Goal: Obtain resource: Download file/media

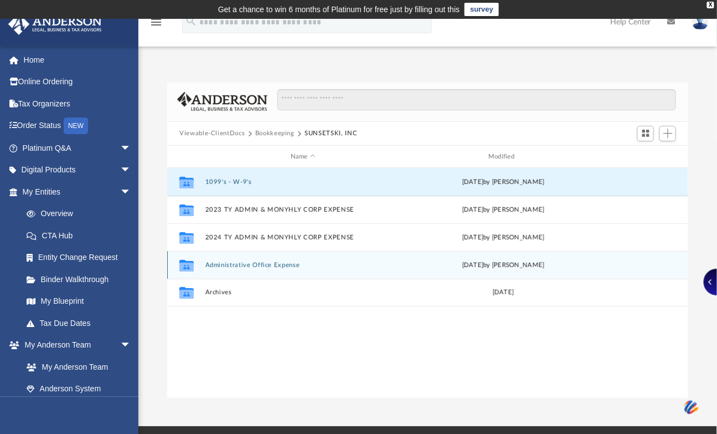
scroll to position [241, 512]
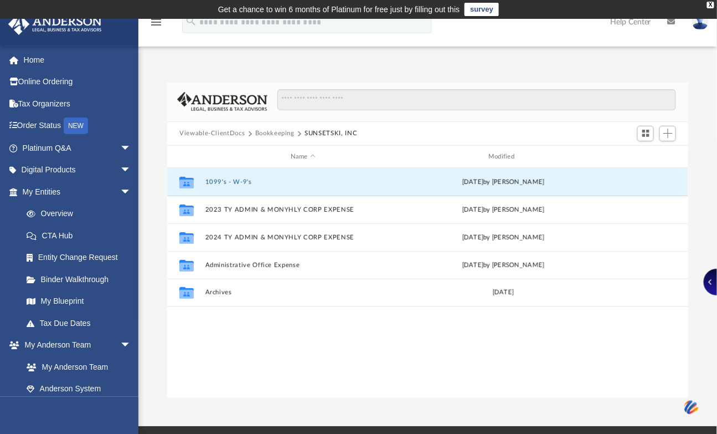
click at [272, 133] on button "Bookkeeping" at bounding box center [274, 133] width 39 height 10
click at [267, 130] on button "Bookkeeping" at bounding box center [274, 133] width 39 height 10
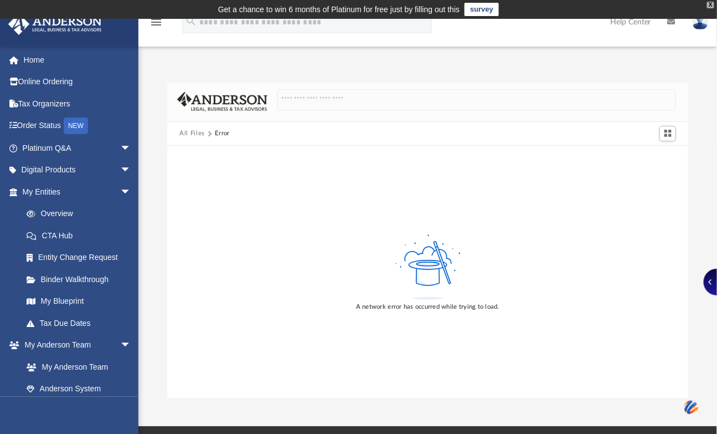
click at [712, 4] on div "X" at bounding box center [710, 5] width 7 height 7
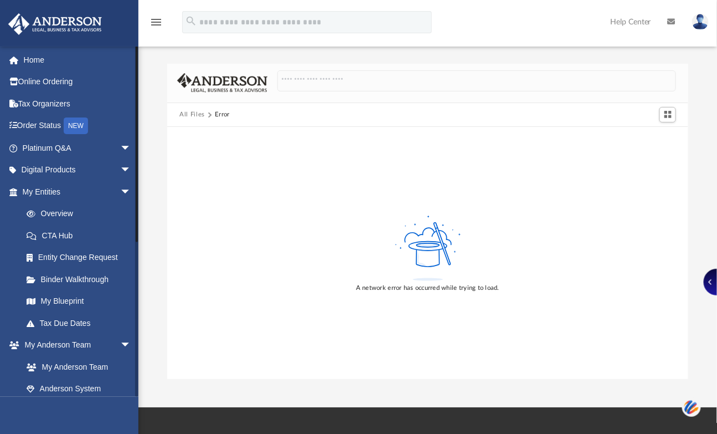
scroll to position [102, 0]
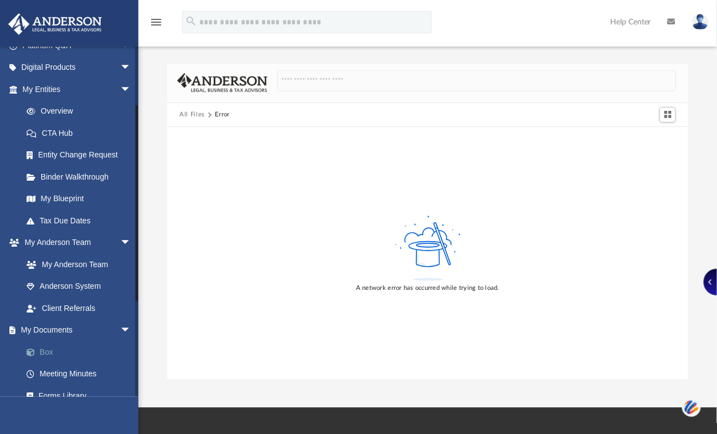
click at [38, 352] on span at bounding box center [36, 352] width 7 height 8
click at [46, 348] on link "Box" at bounding box center [82, 352] width 132 height 22
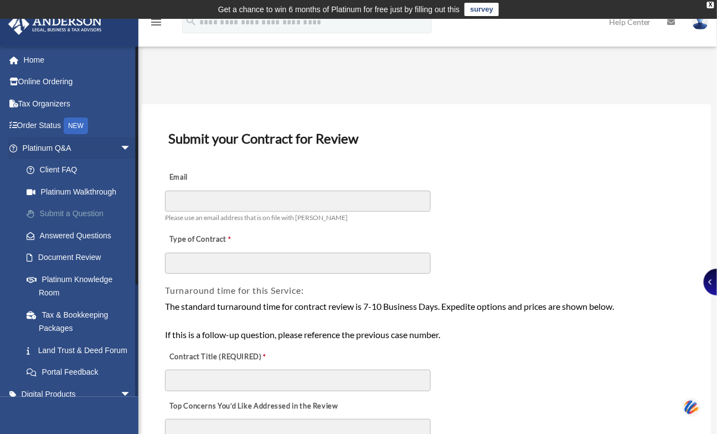
click at [62, 209] on link "Submit a Question" at bounding box center [82, 214] width 132 height 22
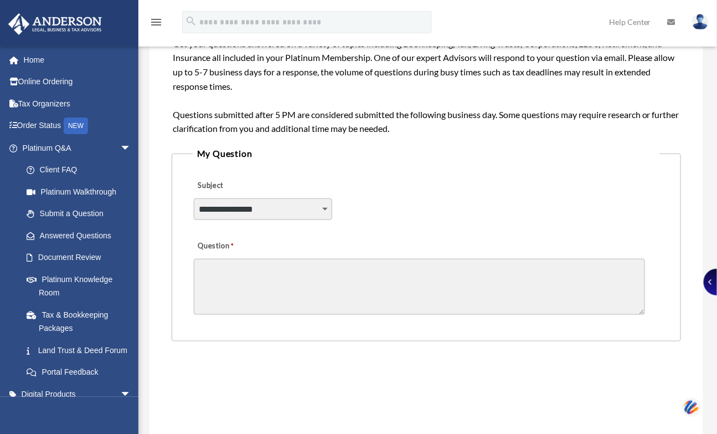
scroll to position [307, 0]
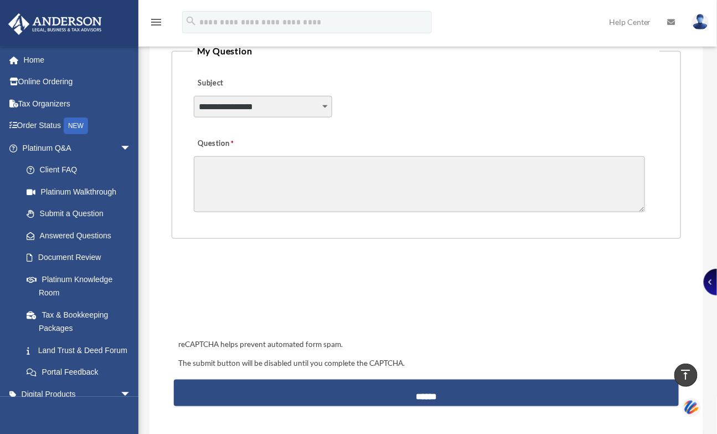
click at [249, 100] on select "**********" at bounding box center [263, 106] width 138 height 21
select select "******"
click at [194, 96] on select "**********" at bounding box center [263, 106] width 138 height 21
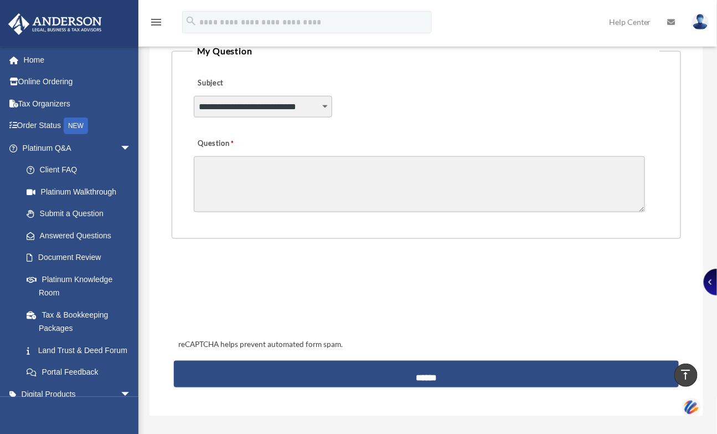
click at [209, 159] on textarea "Question" at bounding box center [419, 184] width 451 height 56
click at [370, 164] on textarea "**********" at bounding box center [419, 184] width 451 height 56
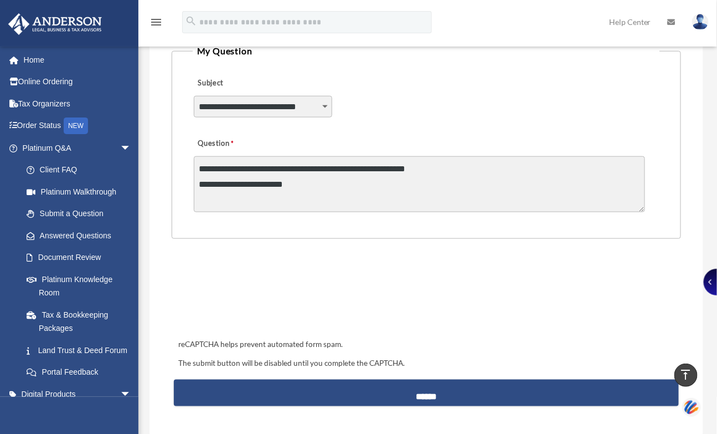
scroll to position [410, 0]
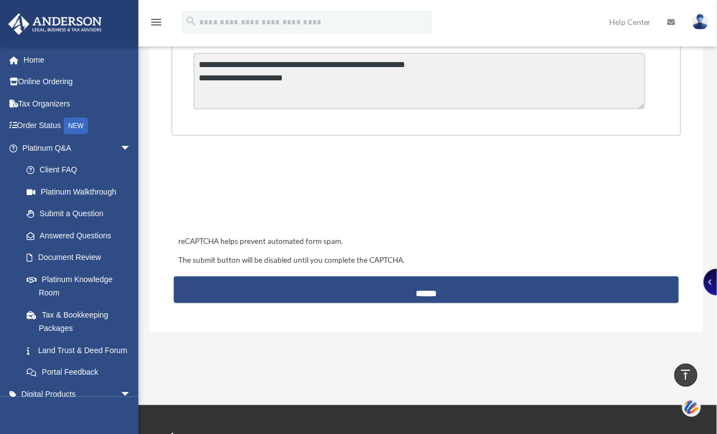
click at [315, 80] on textarea "**********" at bounding box center [419, 81] width 451 height 56
click at [374, 73] on textarea "**********" at bounding box center [419, 81] width 451 height 56
click at [555, 73] on textarea "**********" at bounding box center [419, 81] width 451 height 56
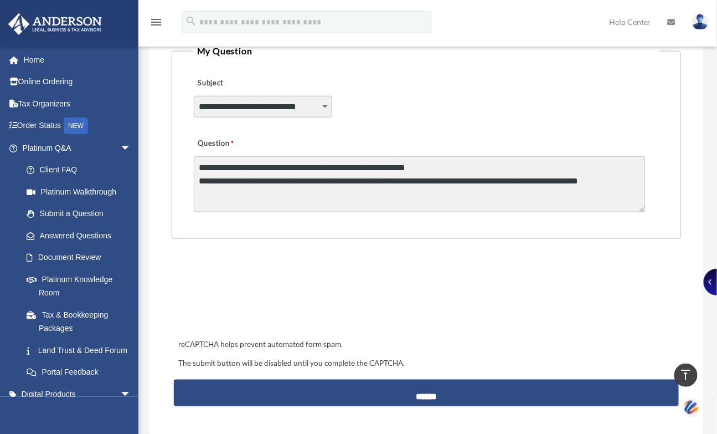
click at [251, 189] on textarea "**********" at bounding box center [419, 184] width 451 height 56
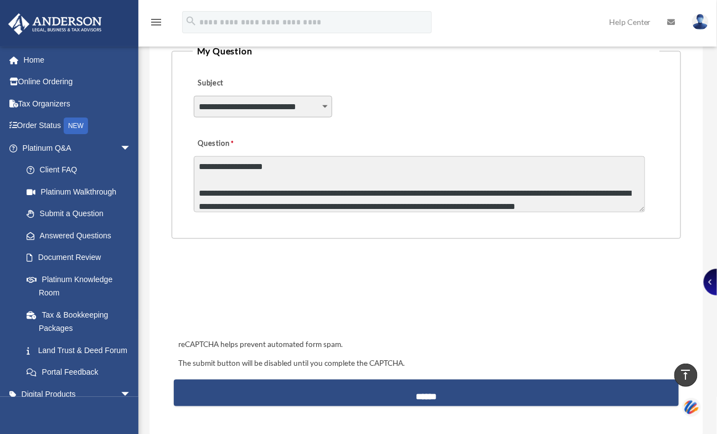
scroll to position [54, 0]
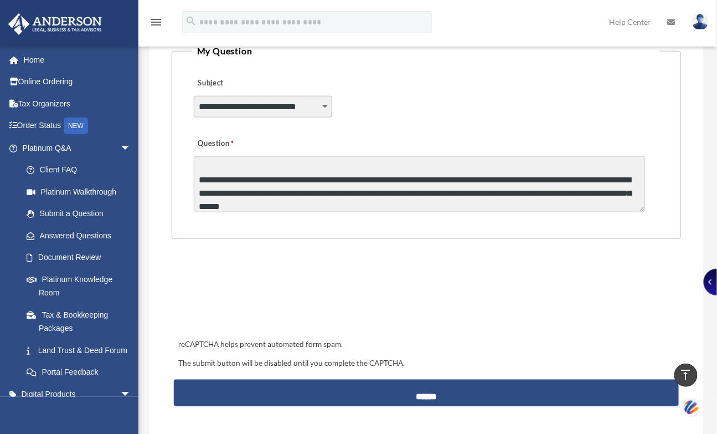
click at [424, 189] on textarea "**********" at bounding box center [419, 184] width 451 height 56
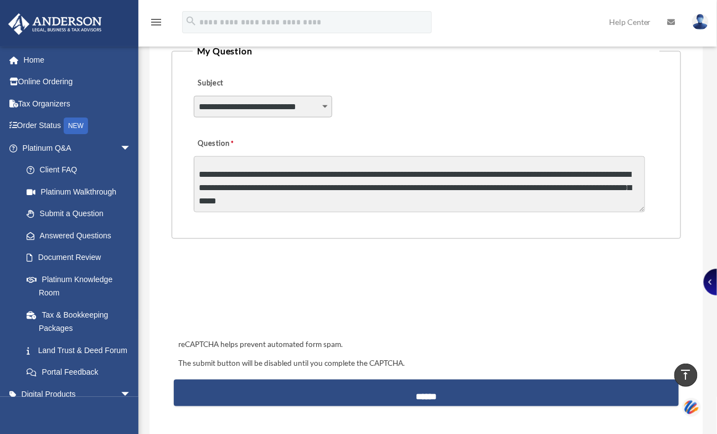
click at [209, 197] on textarea "**********" at bounding box center [419, 184] width 451 height 56
click at [386, 198] on textarea "**********" at bounding box center [419, 184] width 451 height 56
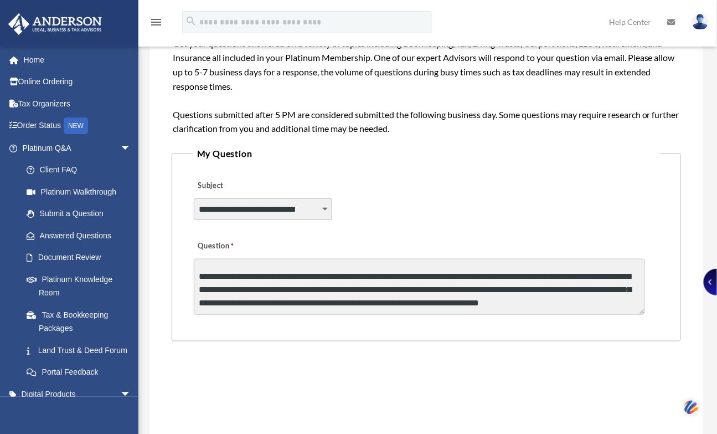
scroll to position [307, 0]
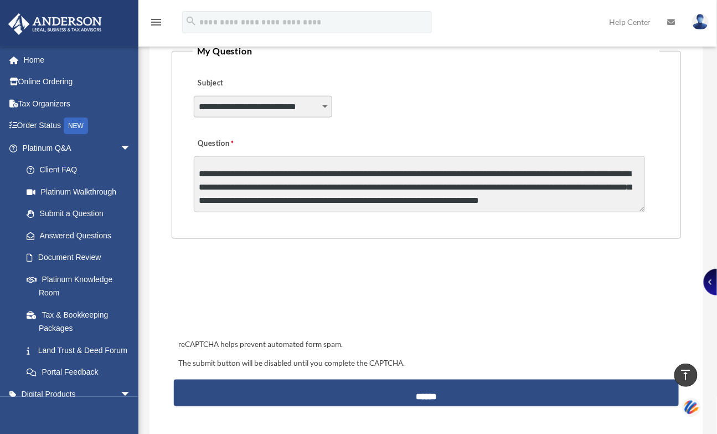
type textarea "**********"
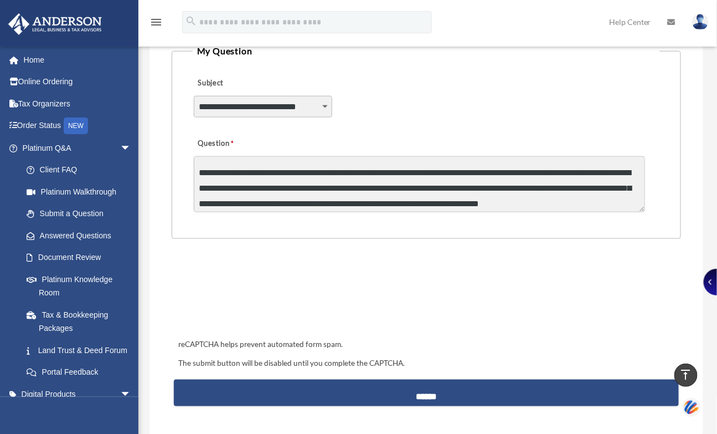
scroll to position [86, 0]
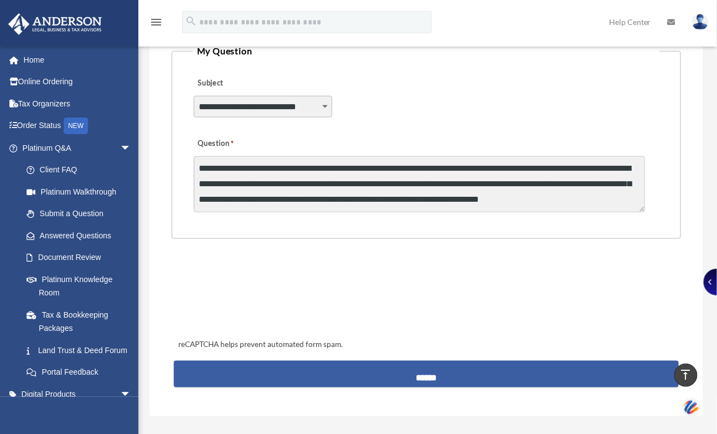
click at [377, 367] on input "******" at bounding box center [426, 373] width 505 height 27
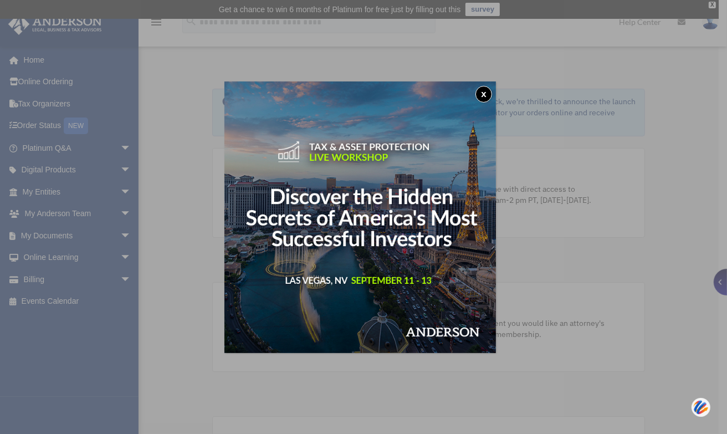
click at [486, 96] on button "x" at bounding box center [483, 94] width 17 height 17
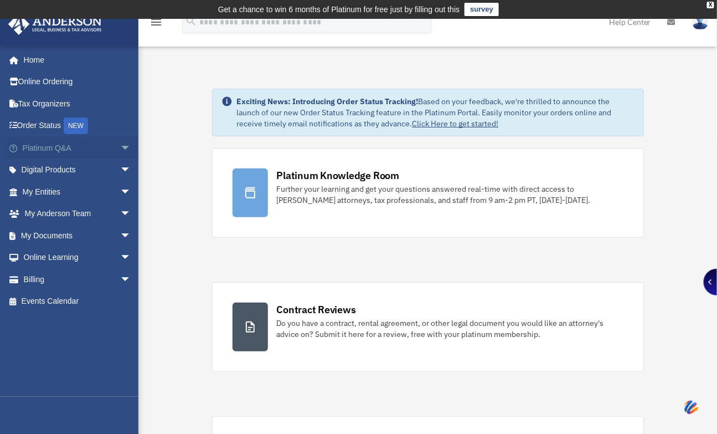
click at [64, 147] on link "Platinum Q&A arrow_drop_down" at bounding box center [78, 148] width 140 height 22
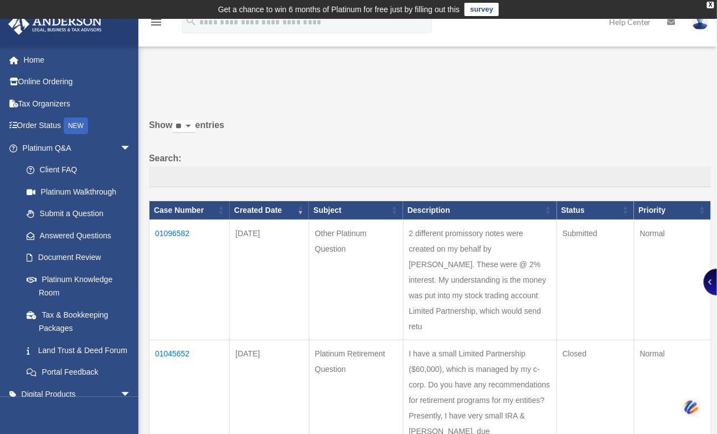
scroll to position [102, 0]
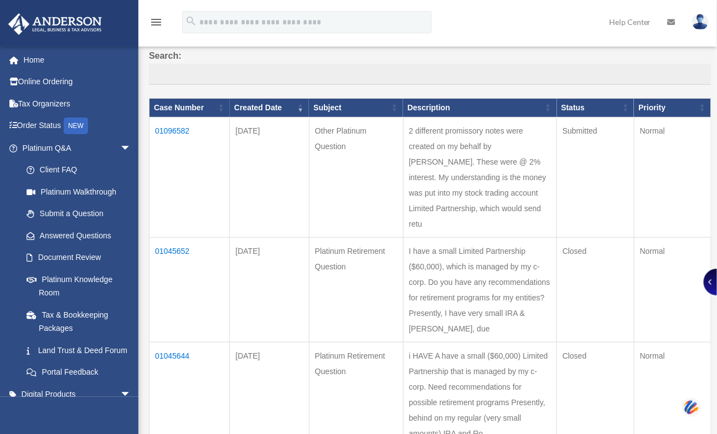
click at [173, 246] on td "01045652" at bounding box center [190, 289] width 80 height 105
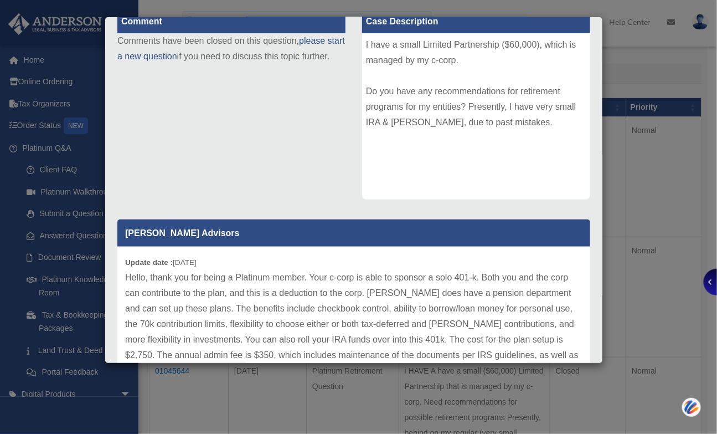
scroll to position [246, 0]
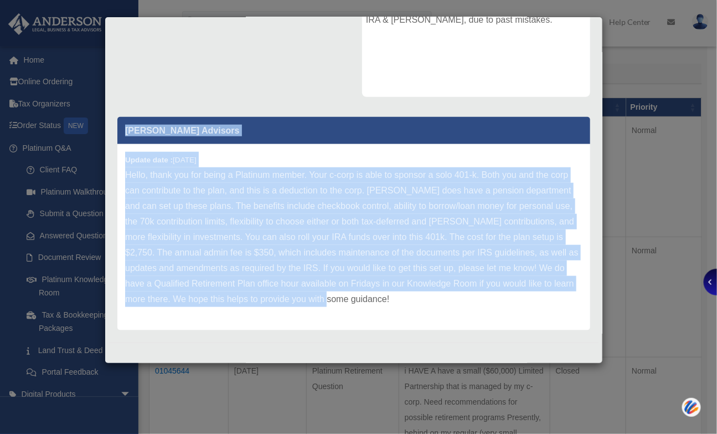
drag, startPoint x: 123, startPoint y: 121, endPoint x: 456, endPoint y: 273, distance: 365.5
click at [486, 296] on div "[PERSON_NAME] Advisors Update date : [DATE]" at bounding box center [353, 223] width 473 height 213
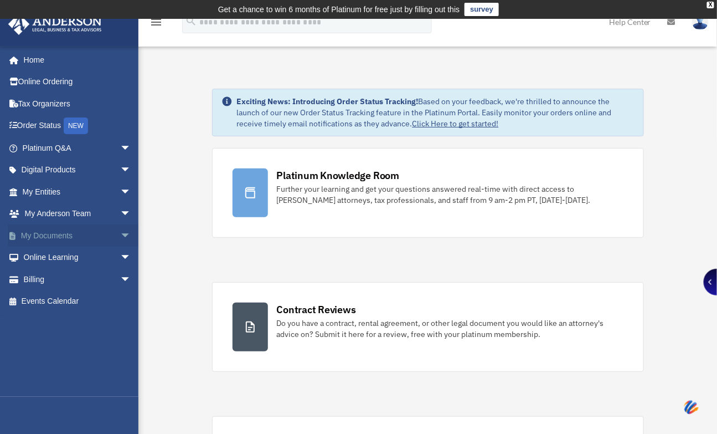
click at [50, 234] on link "My Documents arrow_drop_down" at bounding box center [78, 235] width 140 height 22
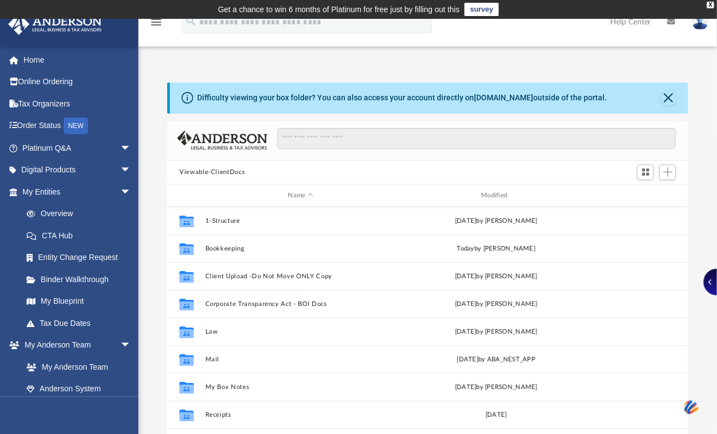
scroll to position [241, 512]
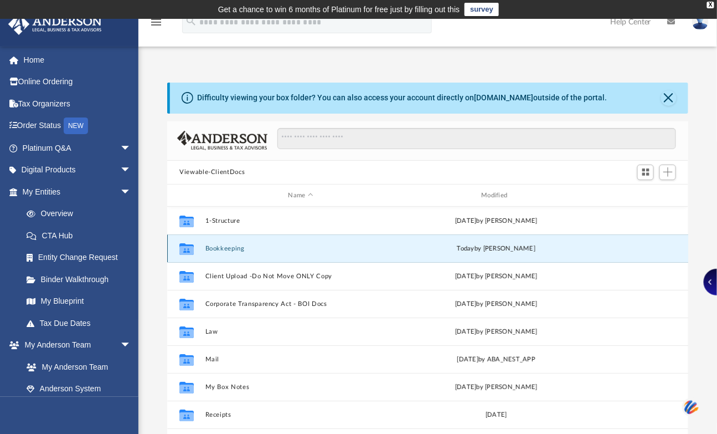
click at [244, 245] on button "Bookkeeping" at bounding box center [300, 248] width 191 height 7
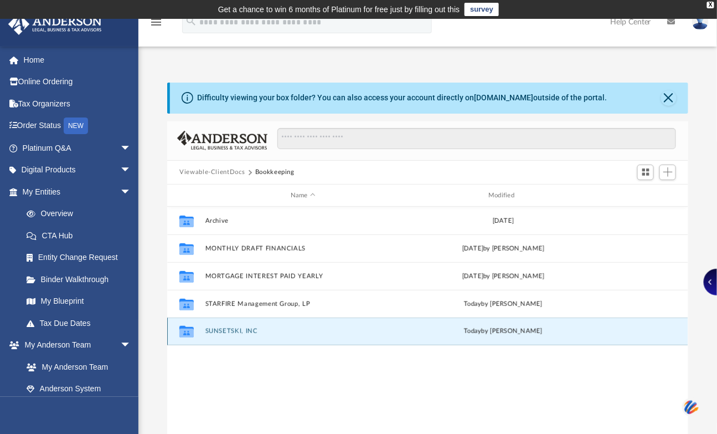
click at [231, 328] on button "SUNSETSKI, INC" at bounding box center [302, 331] width 195 height 7
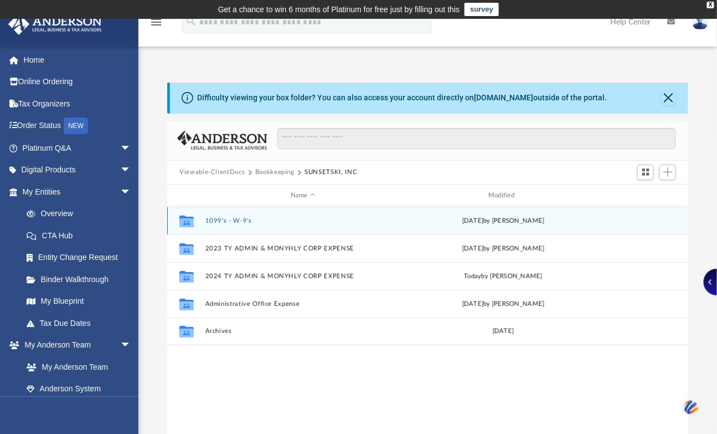
click at [240, 217] on button "1099's - W-9's" at bounding box center [302, 220] width 195 height 7
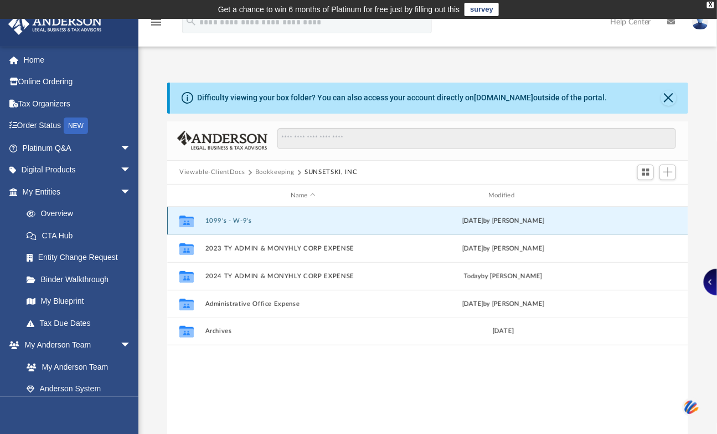
click at [240, 217] on button "1099's - W-9's" at bounding box center [302, 220] width 195 height 7
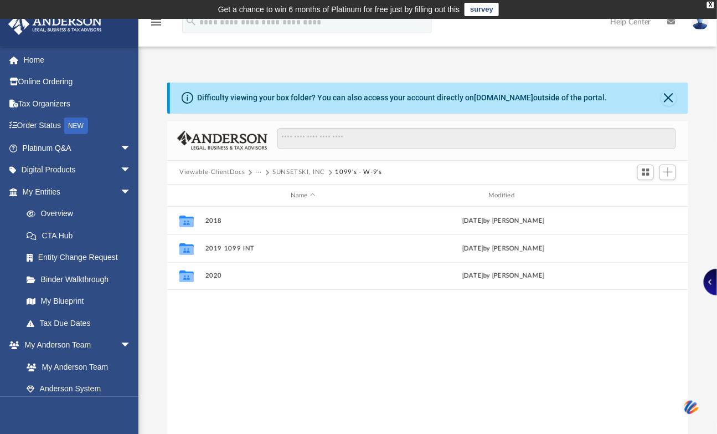
click at [235, 169] on button "Viewable-ClientDocs" at bounding box center [211, 172] width 65 height 10
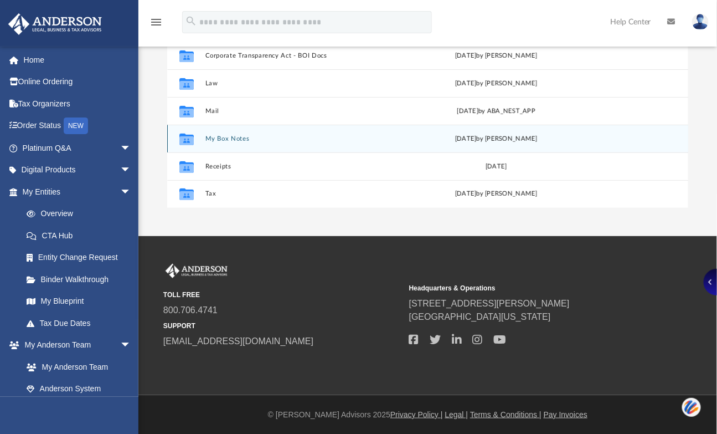
scroll to position [126, 0]
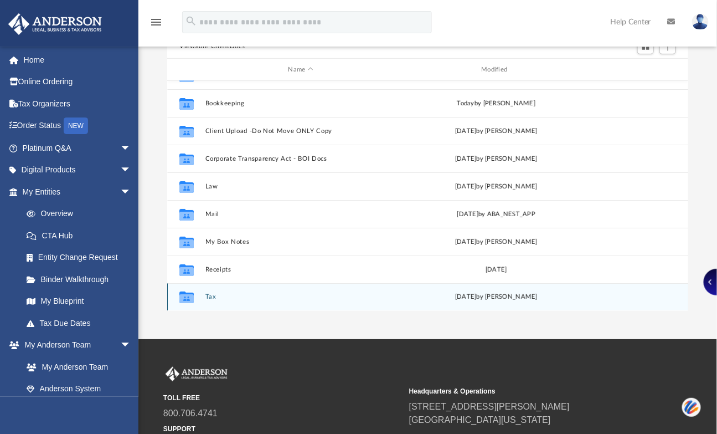
click at [213, 296] on button "Tax" at bounding box center [300, 296] width 191 height 7
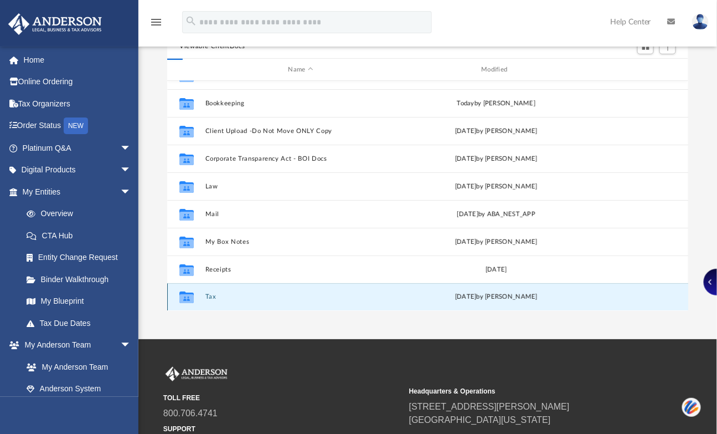
click at [213, 296] on button "Tax" at bounding box center [300, 296] width 191 height 7
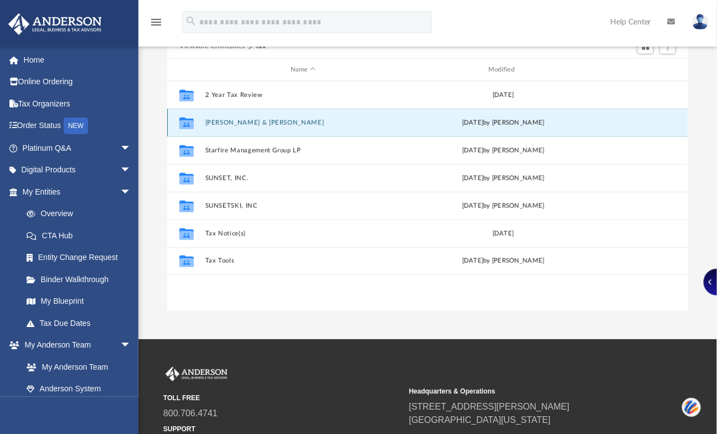
click at [231, 120] on button "[PERSON_NAME] & [PERSON_NAME]" at bounding box center [302, 122] width 195 height 7
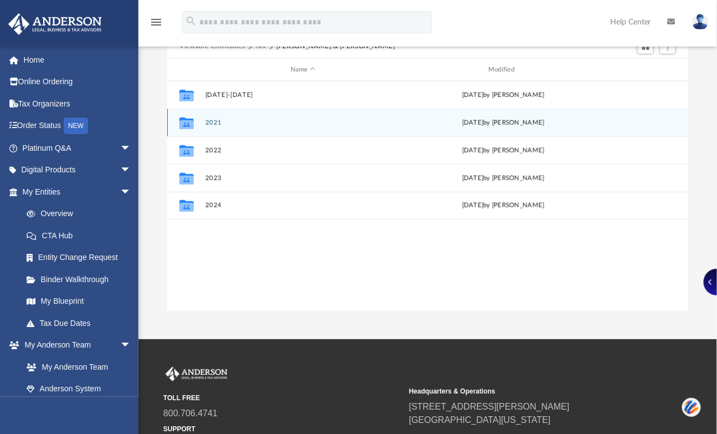
click at [216, 120] on button "2021" at bounding box center [302, 122] width 195 height 7
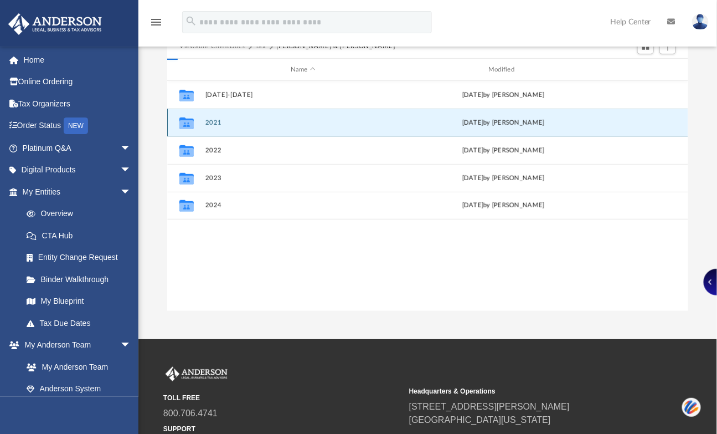
click at [216, 120] on button "2021" at bounding box center [302, 122] width 195 height 7
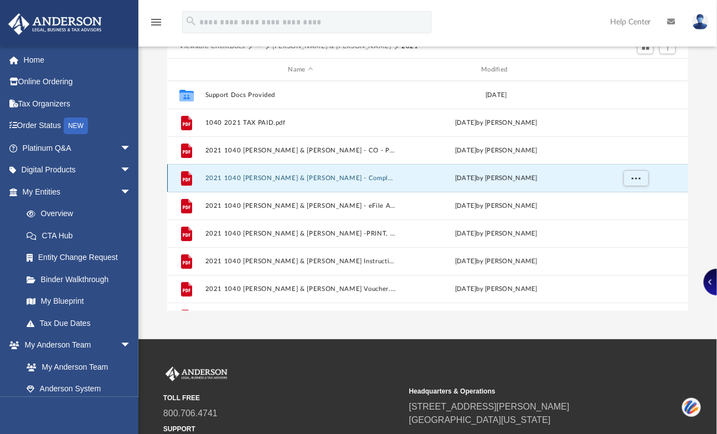
click at [302, 175] on button "2021 1040 Davenport, Kingsley & Suzanne - Completed Copy.pdf" at bounding box center [300, 177] width 191 height 7
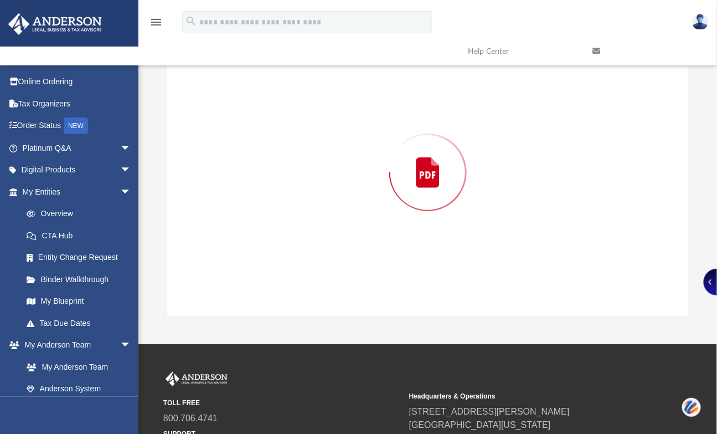
click at [302, 175] on div "Preview" at bounding box center [427, 172] width 521 height 286
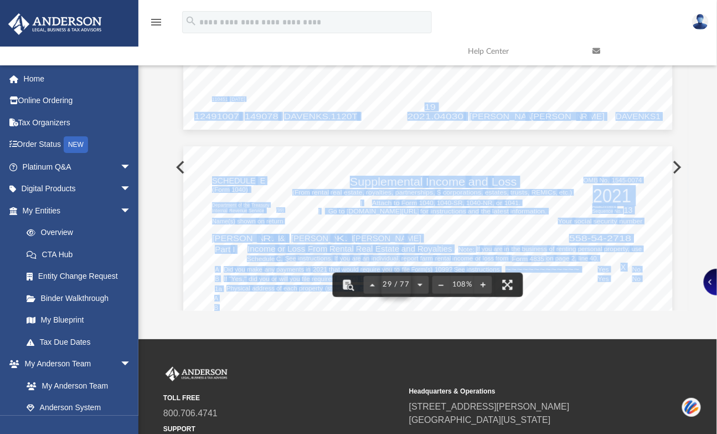
scroll to position [229, 0]
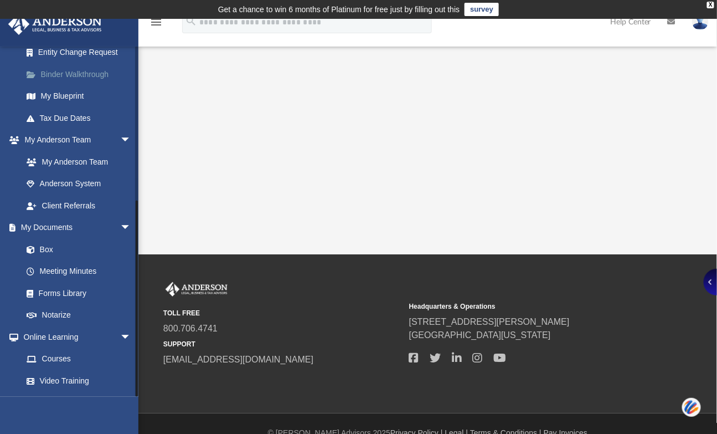
scroll to position [267, 0]
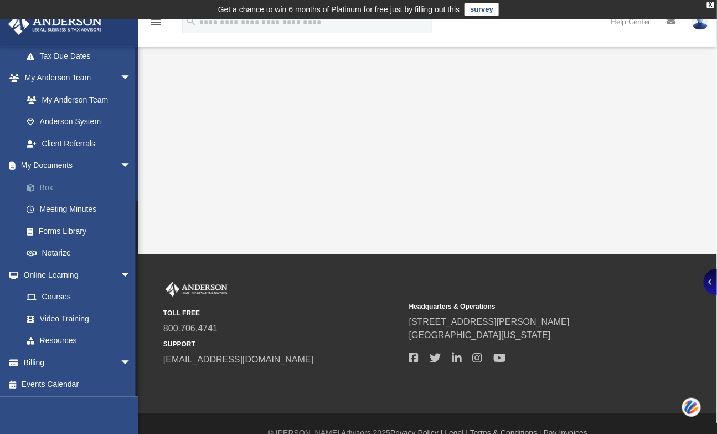
click at [53, 183] on link "Box" at bounding box center [82, 187] width 132 height 22
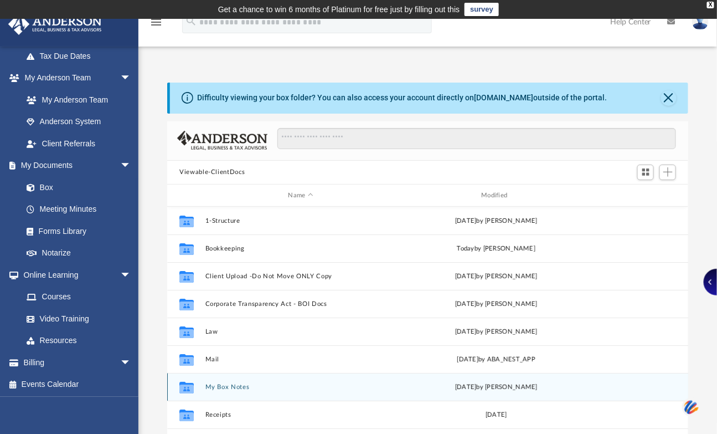
scroll to position [19, 0]
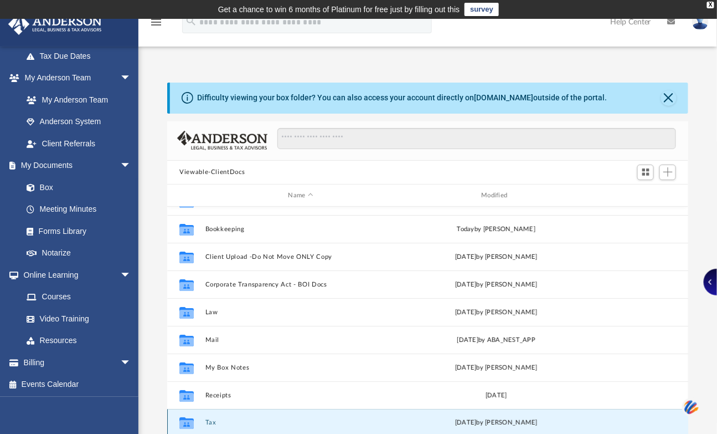
click at [218, 419] on button "Tax" at bounding box center [300, 422] width 191 height 7
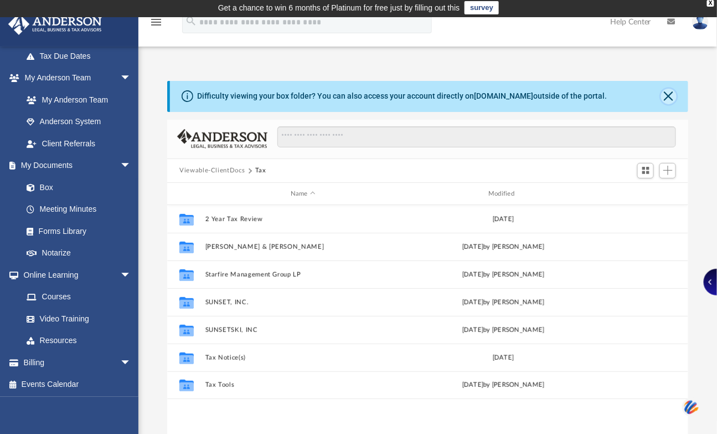
click at [666, 92] on button "Close" at bounding box center [669, 97] width 16 height 16
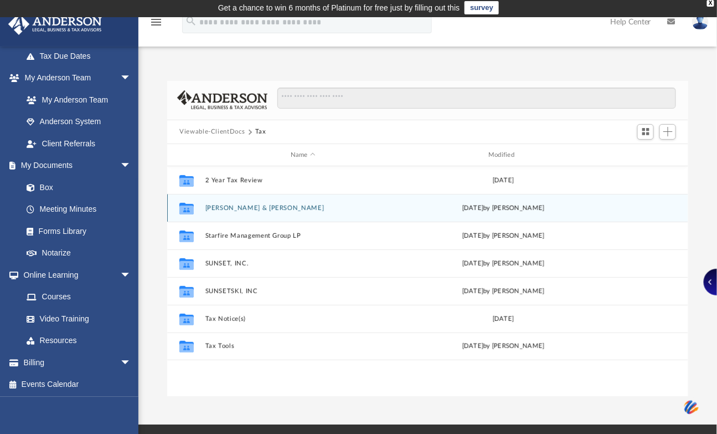
click at [235, 204] on button "[PERSON_NAME] & [PERSON_NAME]" at bounding box center [302, 207] width 195 height 7
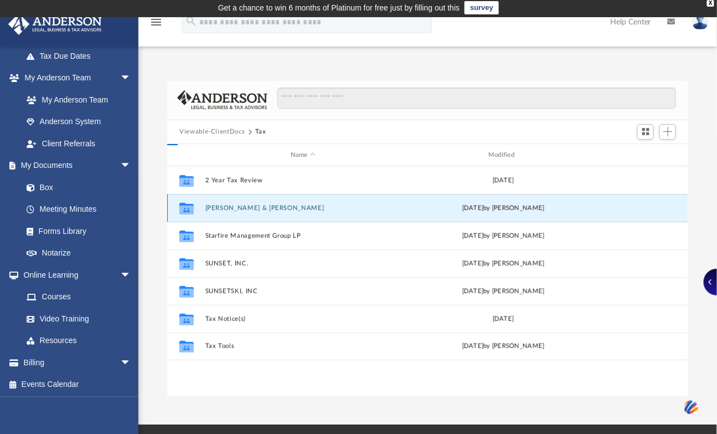
click at [235, 204] on button "[PERSON_NAME] & [PERSON_NAME]" at bounding box center [302, 207] width 195 height 7
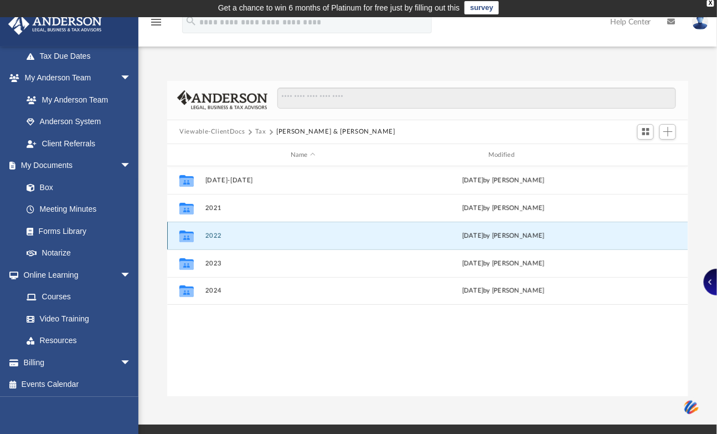
click at [213, 236] on button "2022" at bounding box center [302, 235] width 195 height 7
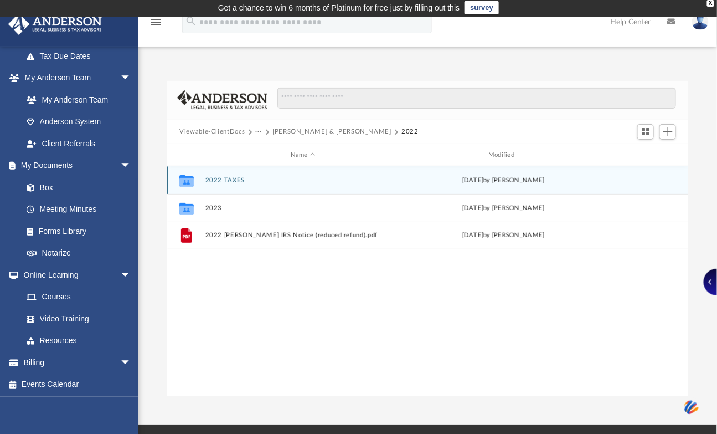
click at [214, 173] on div "Collaborated Folder 2022 TAXES Wed Oct 4 2023 by Linda Ramos" at bounding box center [427, 180] width 521 height 28
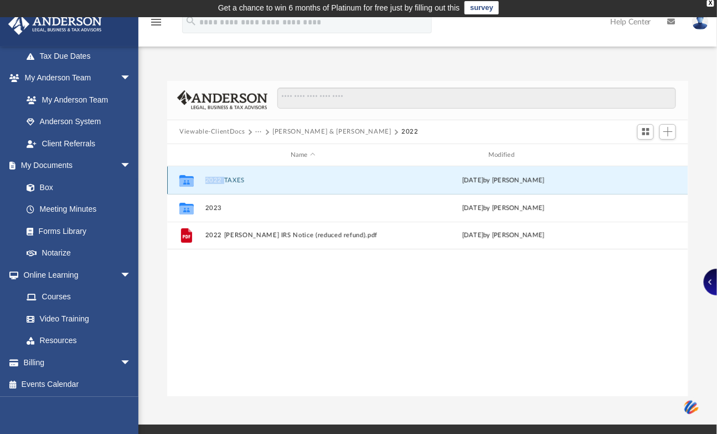
click at [214, 173] on div "Collaborated Folder 2022 TAXES Wed Oct 4 2023 by Linda Ramos" at bounding box center [427, 180] width 521 height 28
click at [190, 176] on icon "grid" at bounding box center [186, 181] width 14 height 12
click at [234, 179] on button "2022 TAXES" at bounding box center [302, 180] width 195 height 7
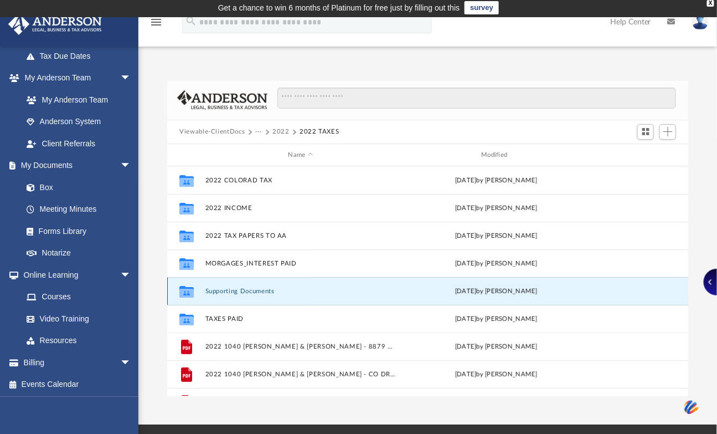
click at [238, 289] on button "Supporting Documents" at bounding box center [300, 290] width 191 height 7
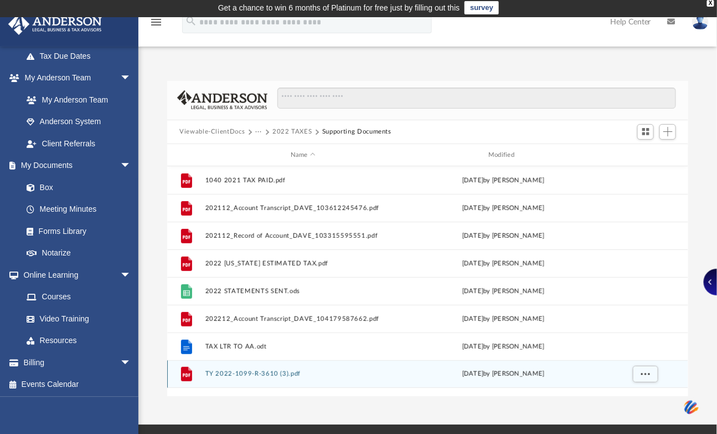
click at [260, 375] on button "TY 2022-1099-R-3610 (3).pdf" at bounding box center [302, 373] width 195 height 7
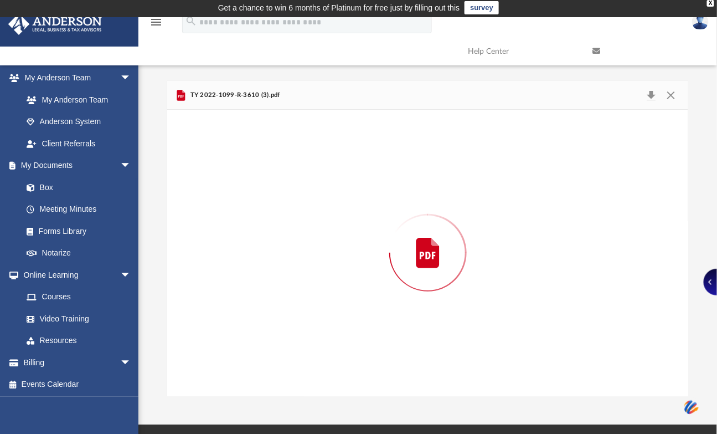
click at [260, 374] on div "Preview" at bounding box center [427, 253] width 521 height 286
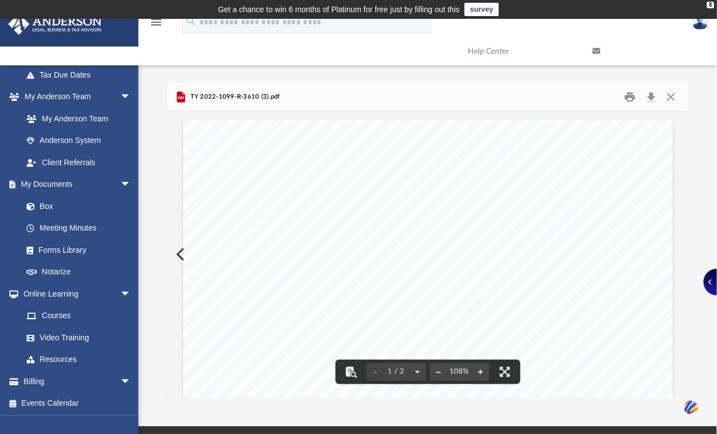
click at [183, 255] on div "Page 1" at bounding box center [428, 437] width 490 height 634
click at [183, 250] on div "Page 1" at bounding box center [428, 437] width 490 height 634
click at [183, 251] on div "Page 1" at bounding box center [428, 437] width 490 height 634
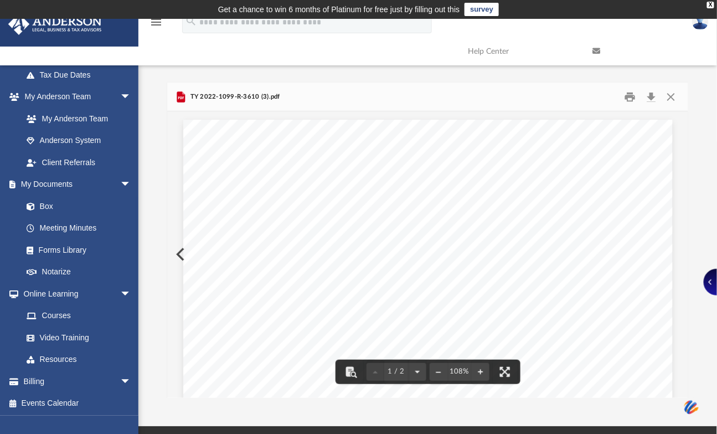
click at [183, 253] on div "Page 1" at bounding box center [428, 437] width 490 height 634
click at [668, 95] on button "Close" at bounding box center [671, 96] width 20 height 17
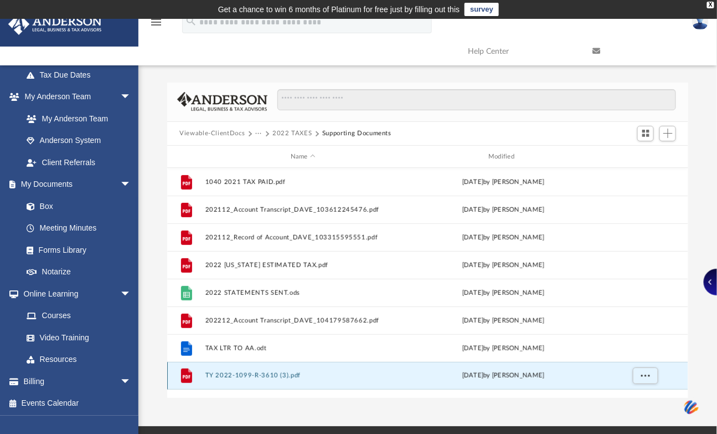
click at [261, 375] on button "TY 2022-1099-R-3610 (3).pdf" at bounding box center [302, 375] width 195 height 7
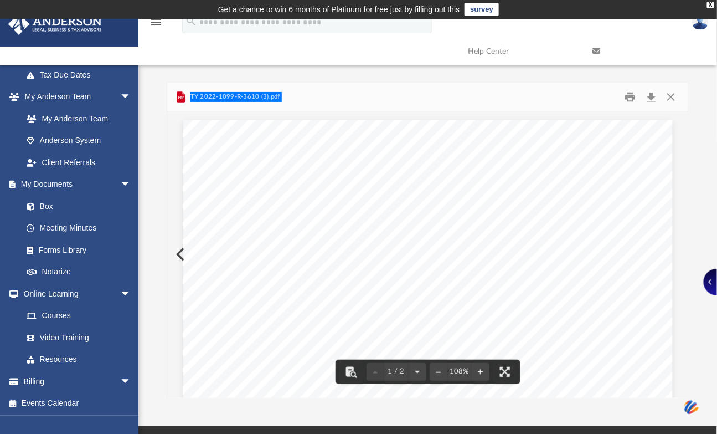
scroll to position [241, 512]
click at [629, 96] on button "Print" at bounding box center [630, 96] width 22 height 17
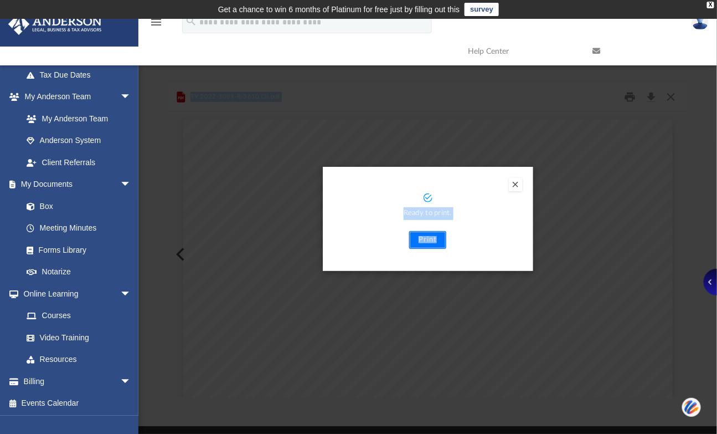
click at [424, 241] on button "Print" at bounding box center [427, 240] width 37 height 18
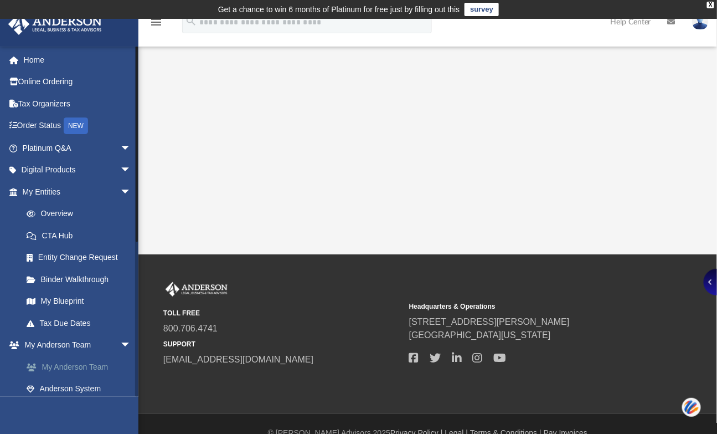
scroll to position [267, 0]
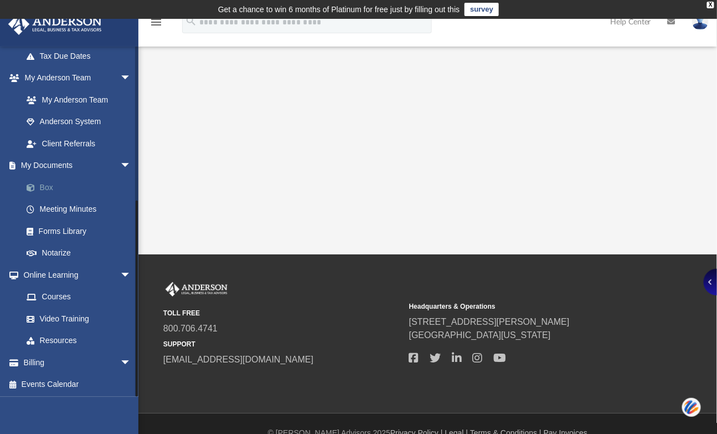
click at [47, 185] on link "Box" at bounding box center [82, 187] width 132 height 22
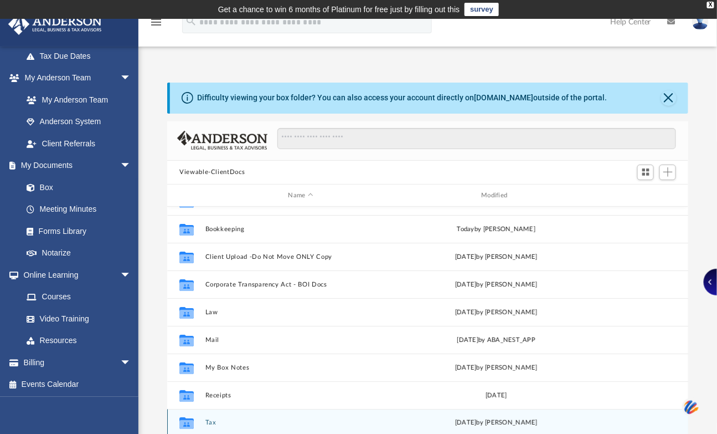
scroll to position [229, 0]
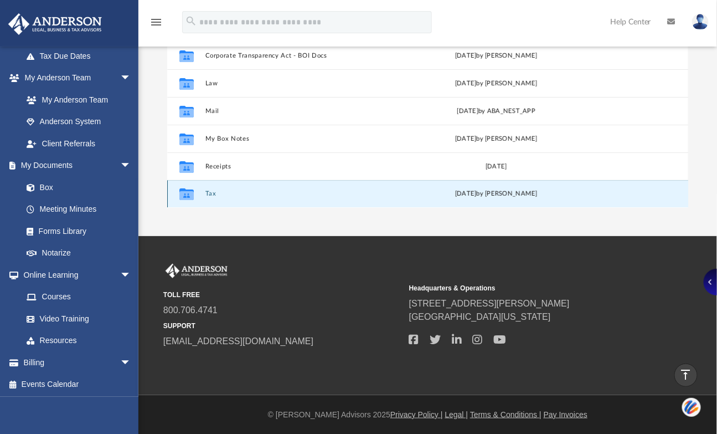
click at [208, 192] on button "Tax" at bounding box center [300, 193] width 191 height 7
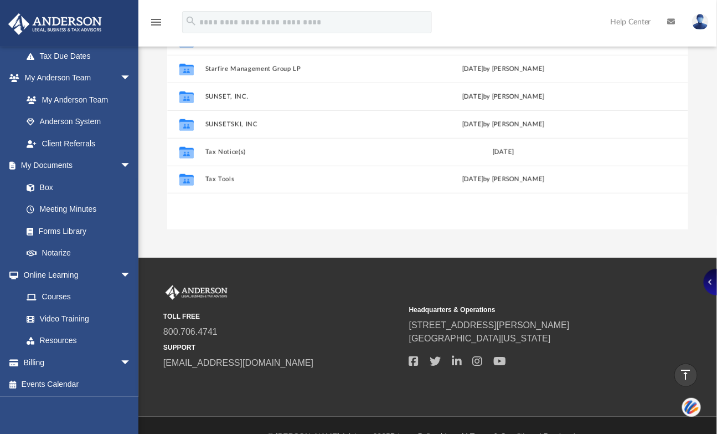
scroll to position [0, 0]
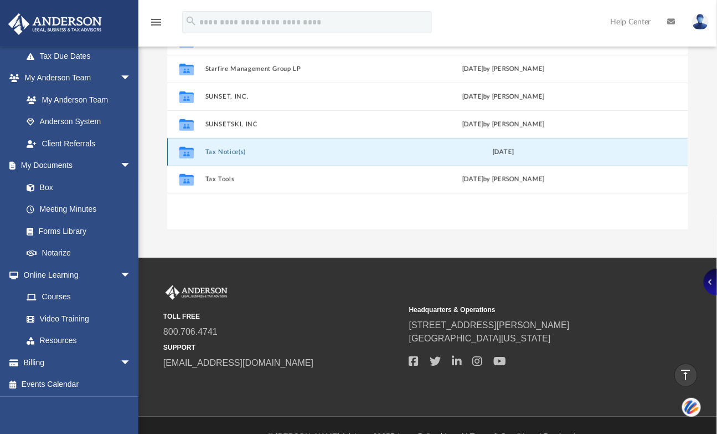
click at [222, 148] on button "Tax Notice(s)" at bounding box center [302, 151] width 195 height 7
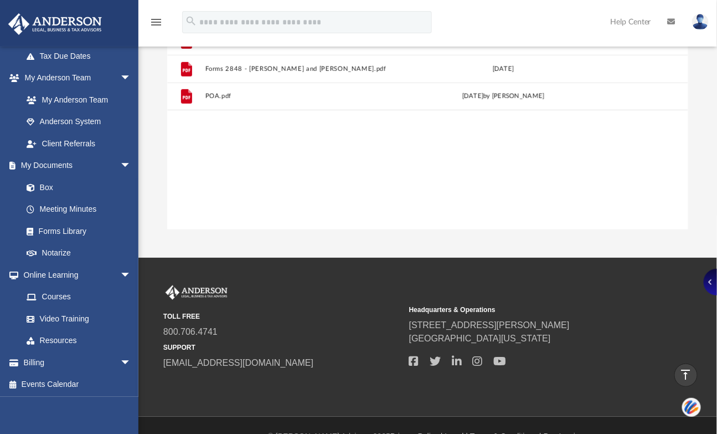
scroll to position [104, 0]
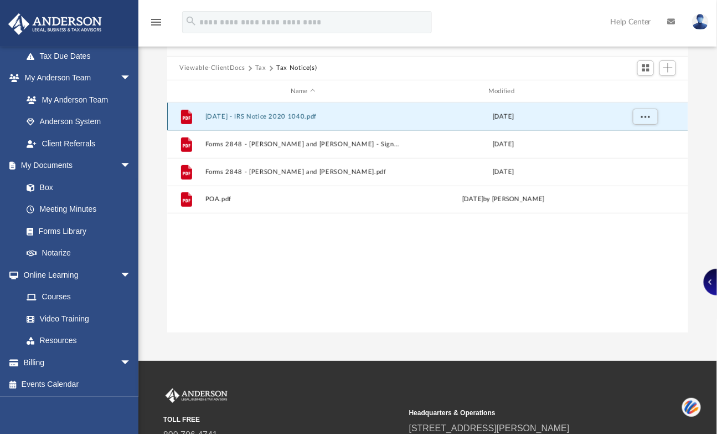
click at [246, 117] on button "2022.09.09 - IRS Notice 2020 1040.pdf" at bounding box center [302, 116] width 195 height 7
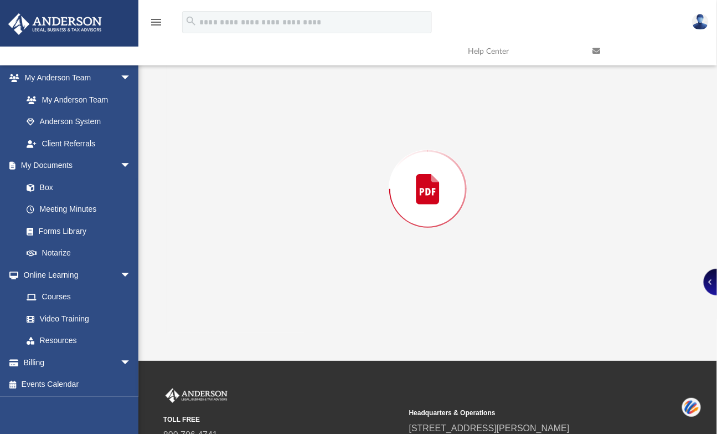
click at [246, 117] on div "Preview" at bounding box center [427, 189] width 521 height 286
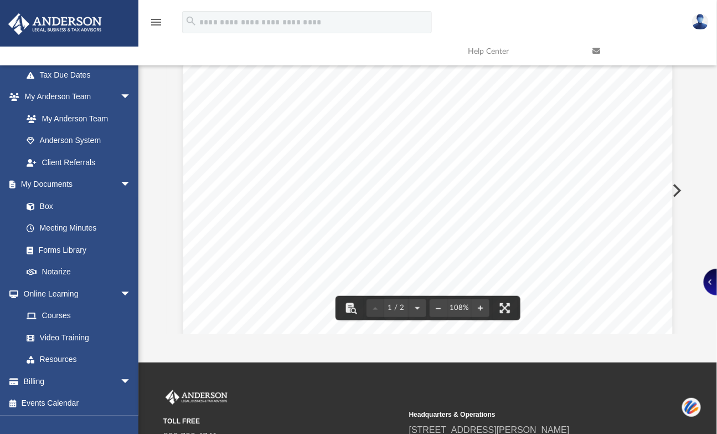
scroll to position [0, 0]
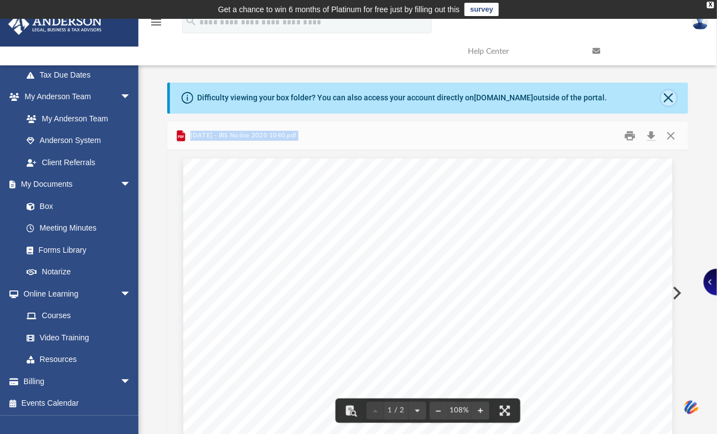
click at [668, 96] on button "Close" at bounding box center [669, 98] width 16 height 16
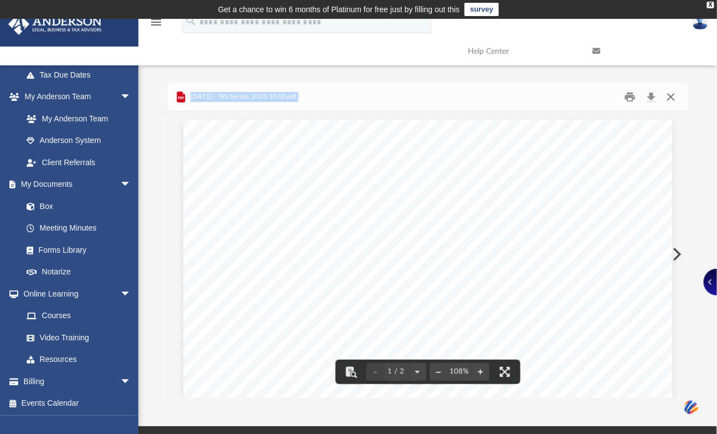
click at [671, 96] on button "Close" at bounding box center [671, 96] width 20 height 17
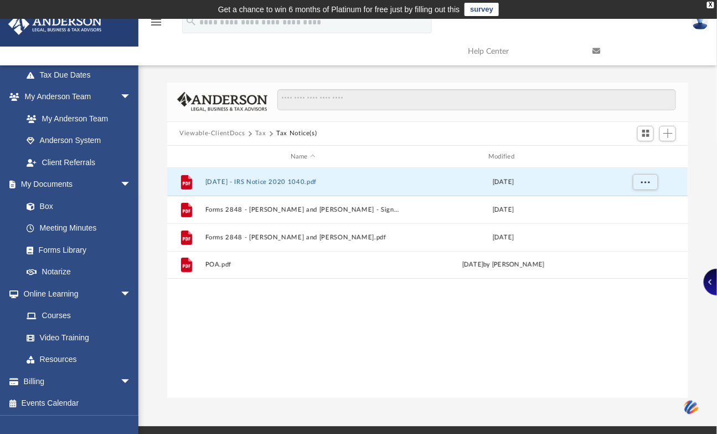
click at [238, 135] on button "Viewable-ClientDocs" at bounding box center [211, 133] width 65 height 10
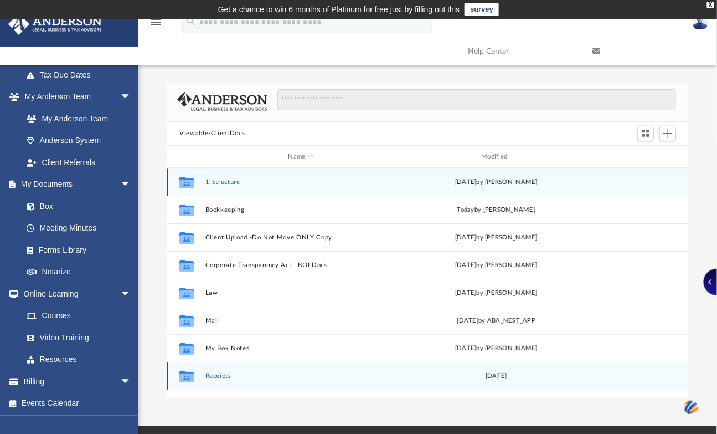
scroll to position [19, 0]
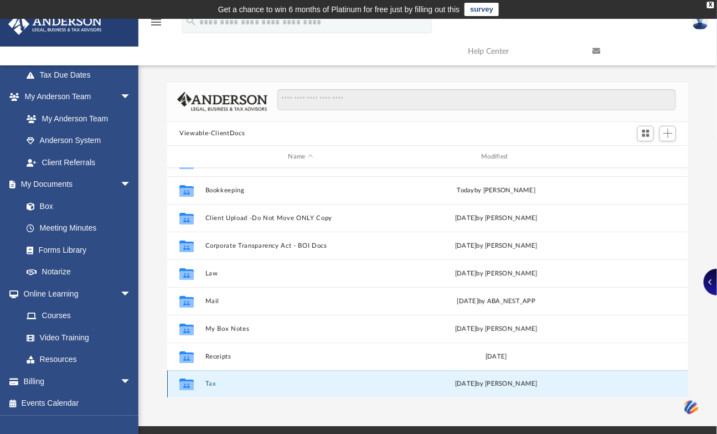
click at [213, 382] on button "Tax" at bounding box center [300, 383] width 191 height 7
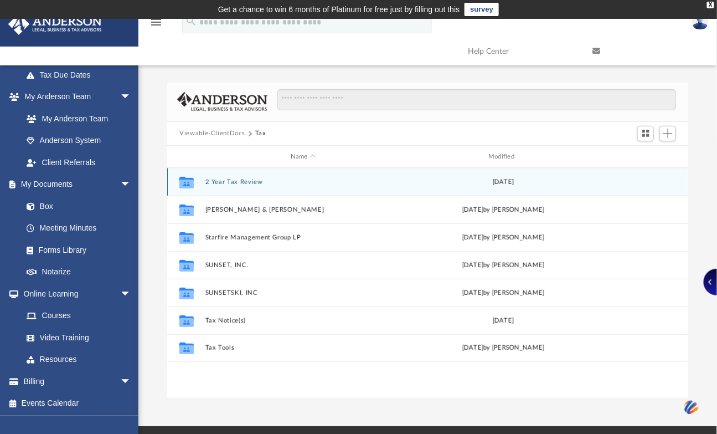
scroll to position [0, 0]
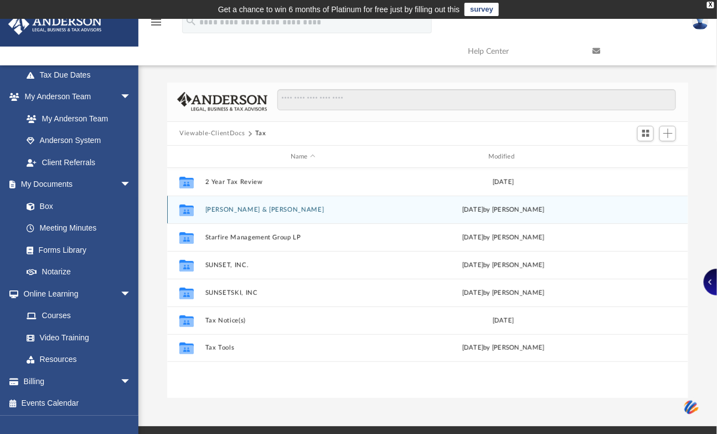
click at [237, 207] on button "[PERSON_NAME] & [PERSON_NAME]" at bounding box center [302, 209] width 195 height 7
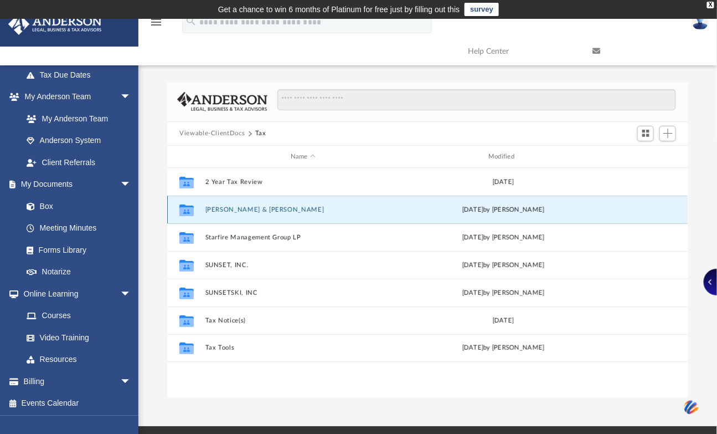
click at [237, 207] on button "[PERSON_NAME] & [PERSON_NAME]" at bounding box center [302, 209] width 195 height 7
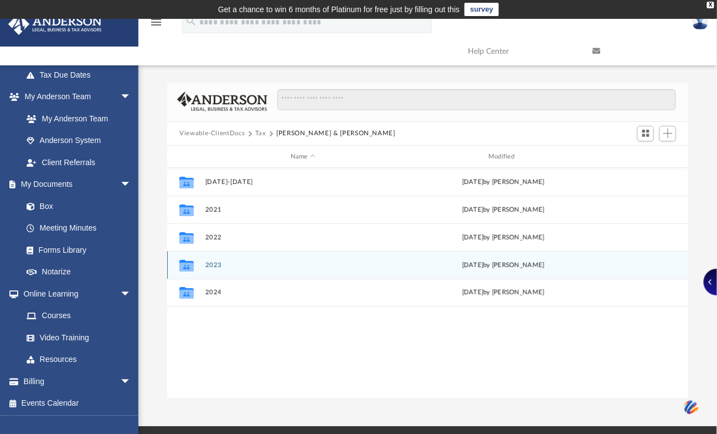
click at [213, 263] on button "2023" at bounding box center [302, 264] width 195 height 7
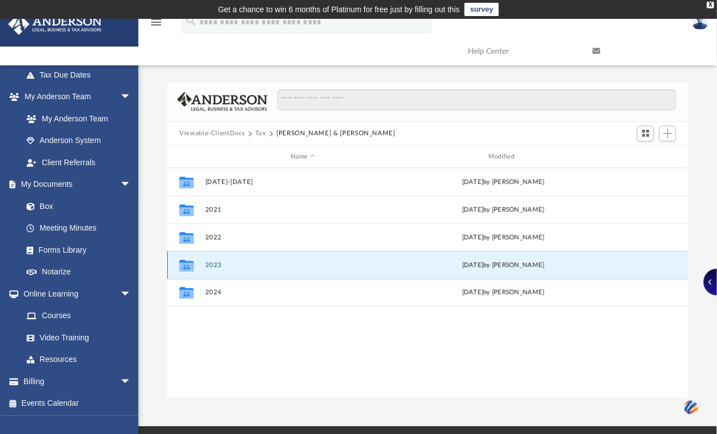
click at [213, 263] on button "2023" at bounding box center [302, 264] width 195 height 7
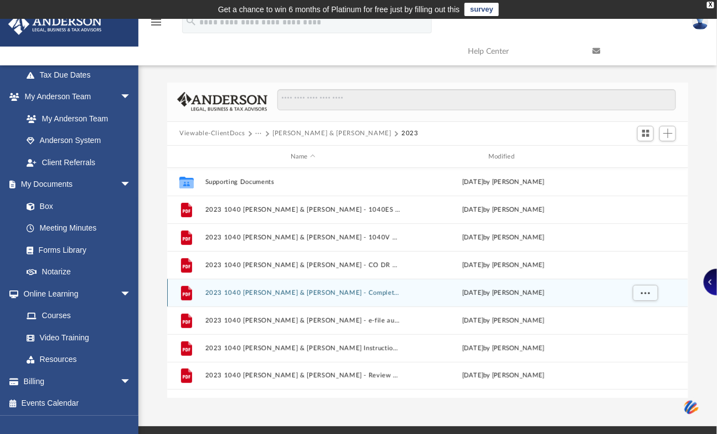
click at [275, 295] on button "2023 1040 [PERSON_NAME] & [PERSON_NAME] - Completed Copy.pdf" at bounding box center [302, 292] width 195 height 7
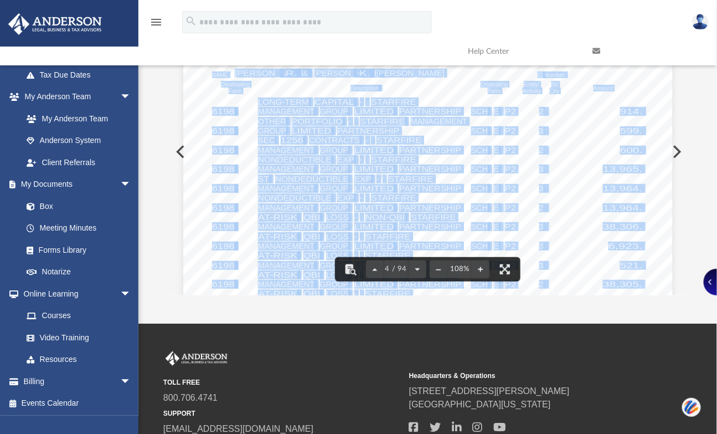
scroll to position [2051, 0]
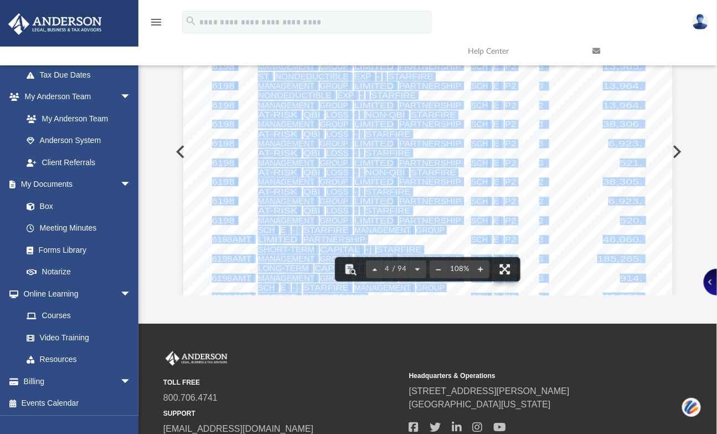
click at [505, 260] on button "File preview" at bounding box center [505, 269] width 24 height 24
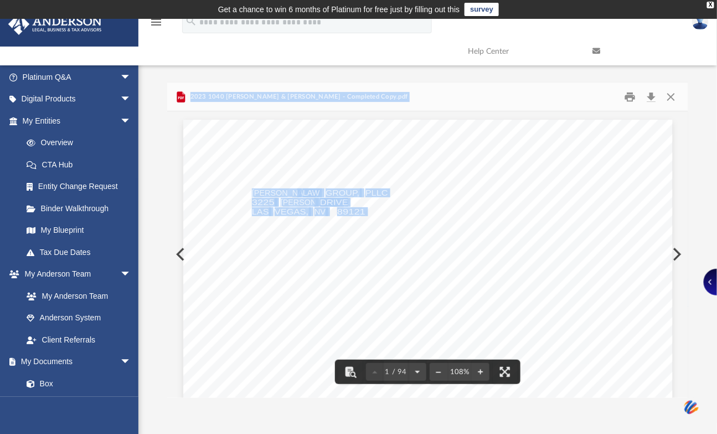
scroll to position [9, 9]
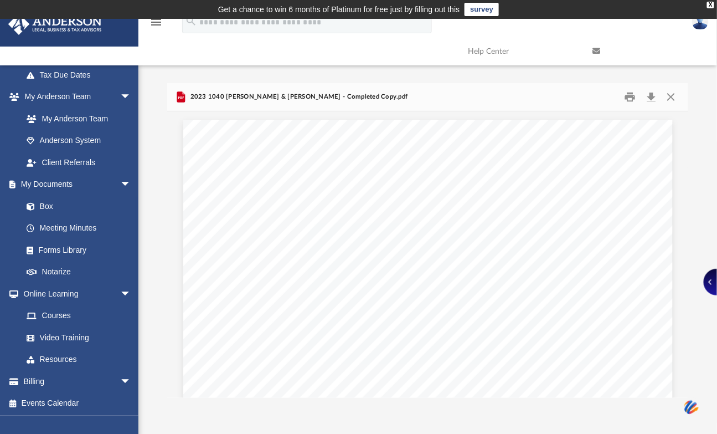
click at [705, 4] on td "Get a chance to win 6 months of Platinum for free just by filling out this surv…" at bounding box center [358, 9] width 717 height 19
click at [708, 2] on div "X" at bounding box center [710, 5] width 7 height 7
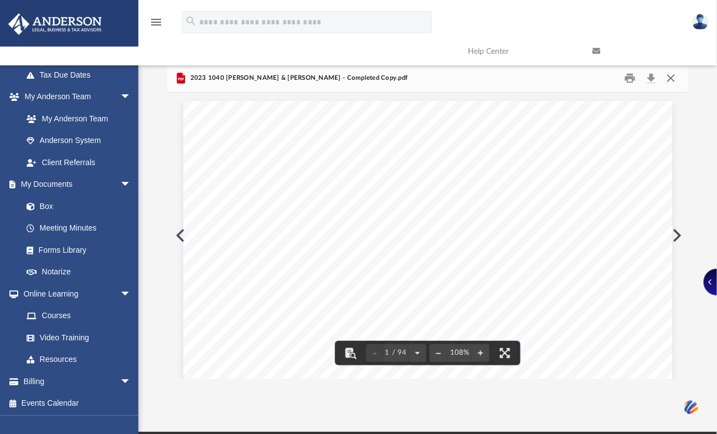
click at [672, 78] on button "Close" at bounding box center [671, 77] width 20 height 17
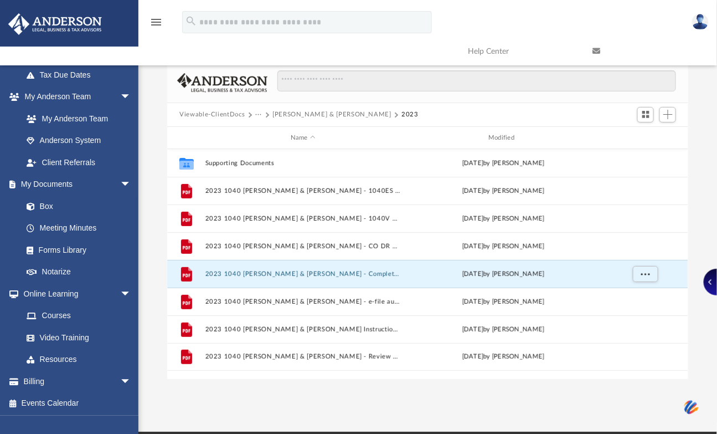
click at [259, 110] on button "···" at bounding box center [258, 115] width 7 height 10
click at [262, 131] on li "Tax" at bounding box center [266, 134] width 11 height 12
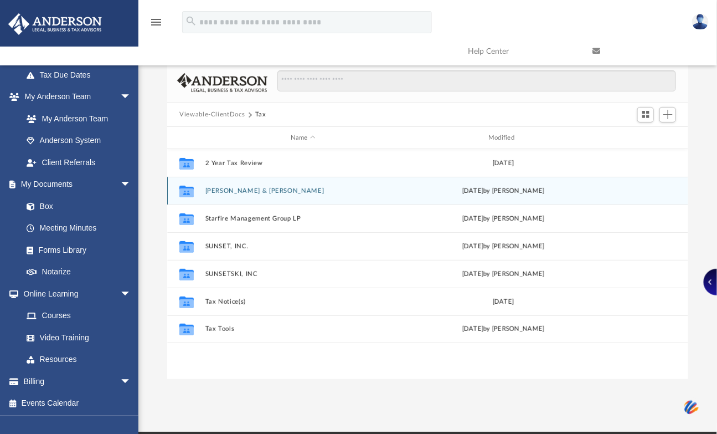
click at [243, 192] on button "[PERSON_NAME] & [PERSON_NAME]" at bounding box center [302, 190] width 195 height 7
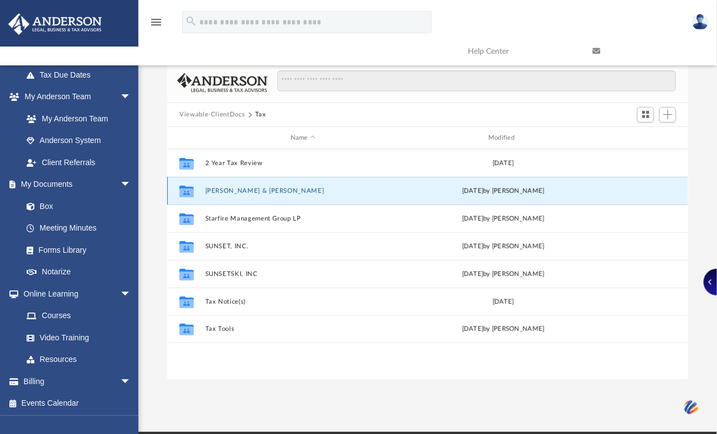
click at [243, 192] on button "[PERSON_NAME] & [PERSON_NAME]" at bounding box center [302, 190] width 195 height 7
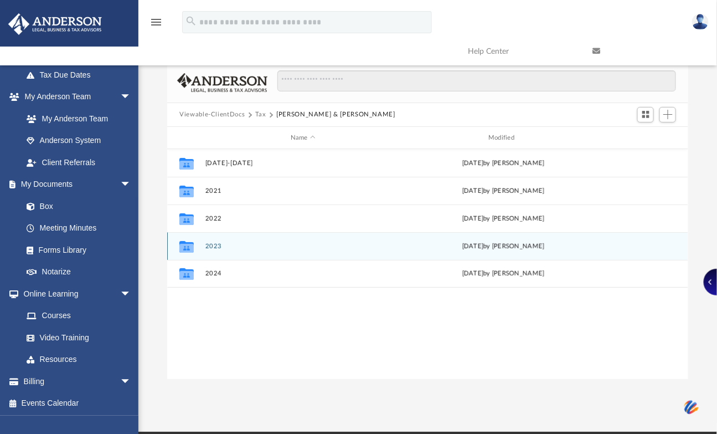
click at [215, 246] on button "2023" at bounding box center [302, 246] width 195 height 7
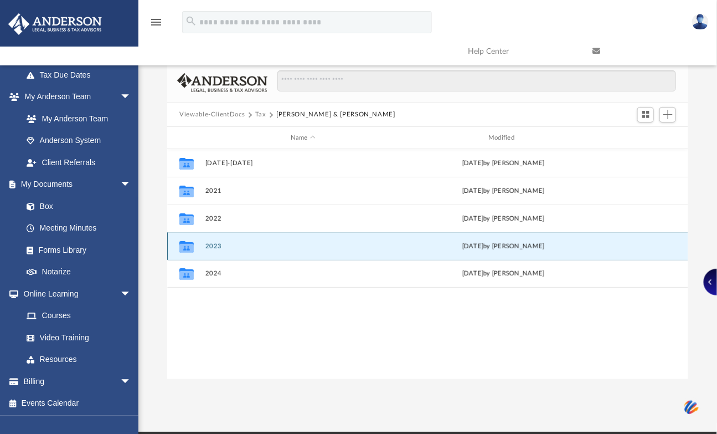
click at [215, 245] on button "2023" at bounding box center [302, 246] width 195 height 7
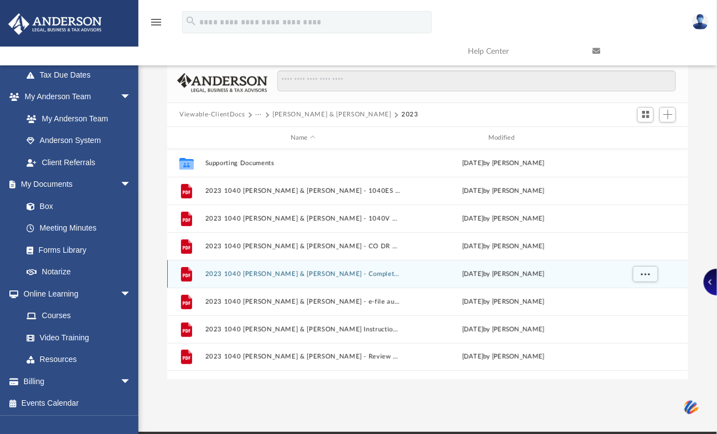
click at [280, 278] on div "File 2023 1040 Davenport, Kingsley & Suzanne - Completed Copy.pdf Thu Aug 8 202…" at bounding box center [427, 274] width 521 height 28
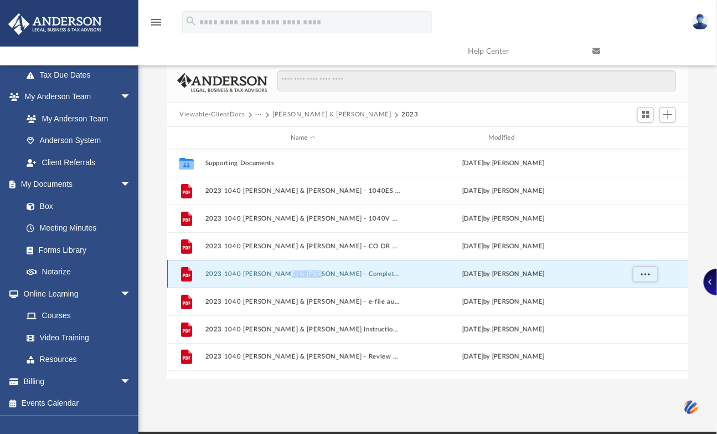
click at [280, 277] on div "File 2023 1040 Davenport, Kingsley & Suzanne - Completed Copy.pdf Thu Aug 8 202…" at bounding box center [427, 274] width 521 height 28
click at [261, 274] on button "2023 1040 Davenport, Kingsley & Suzanne - Completed Copy.pdf" at bounding box center [302, 273] width 195 height 7
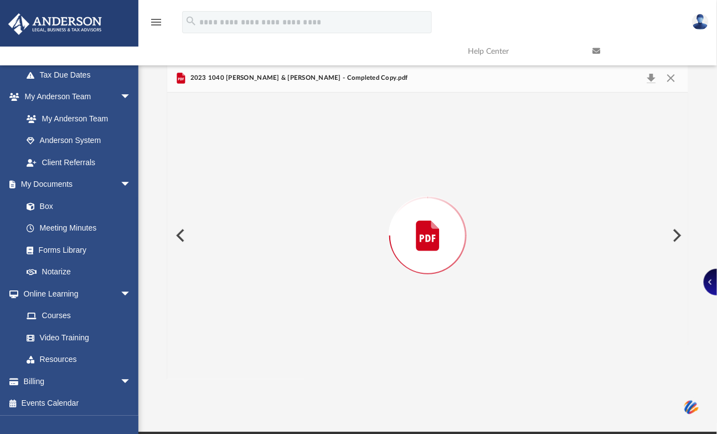
click at [261, 272] on div "Preview" at bounding box center [427, 235] width 521 height 286
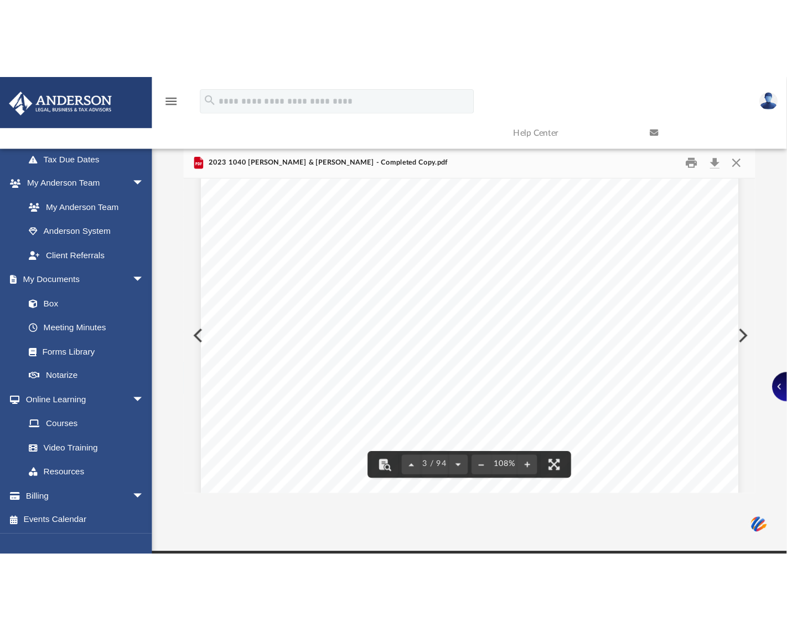
scroll to position [1743, 0]
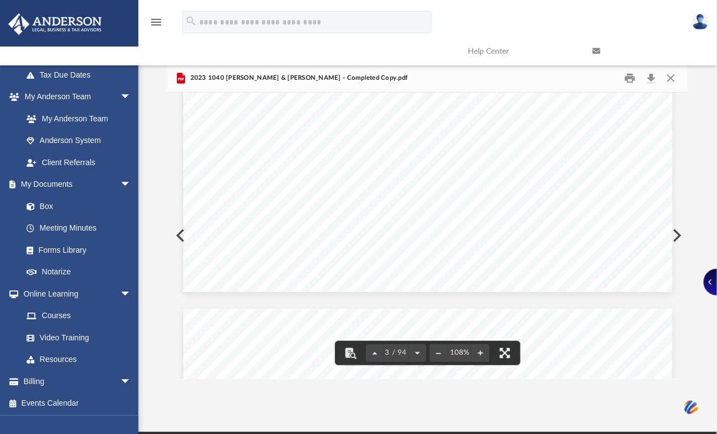
click at [504, 351] on button "File preview" at bounding box center [505, 353] width 24 height 24
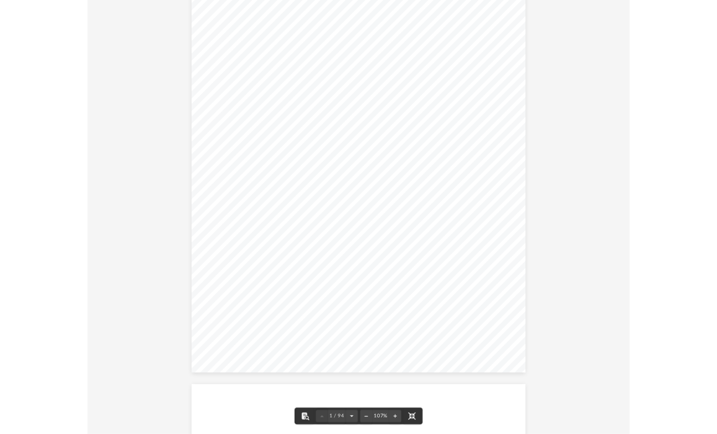
scroll to position [0, 0]
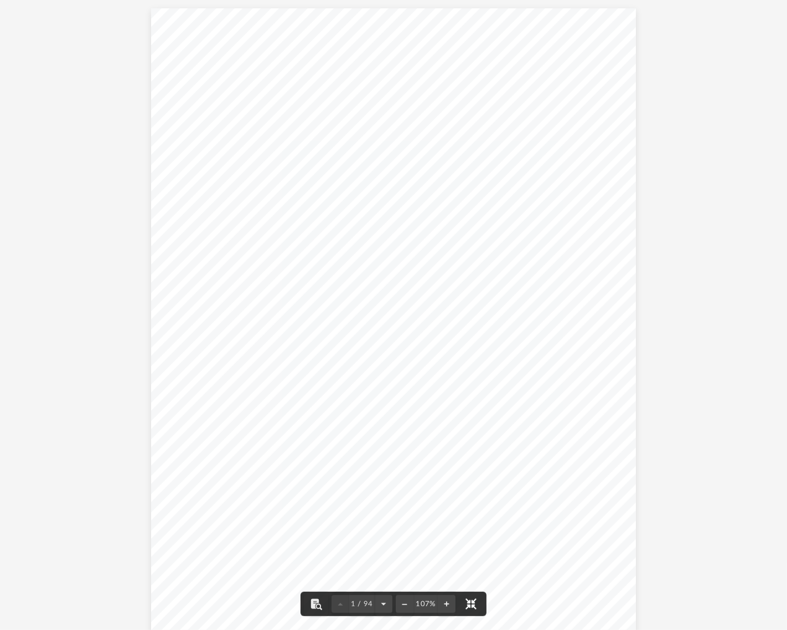
click at [471, 433] on button "File preview" at bounding box center [471, 603] width 24 height 24
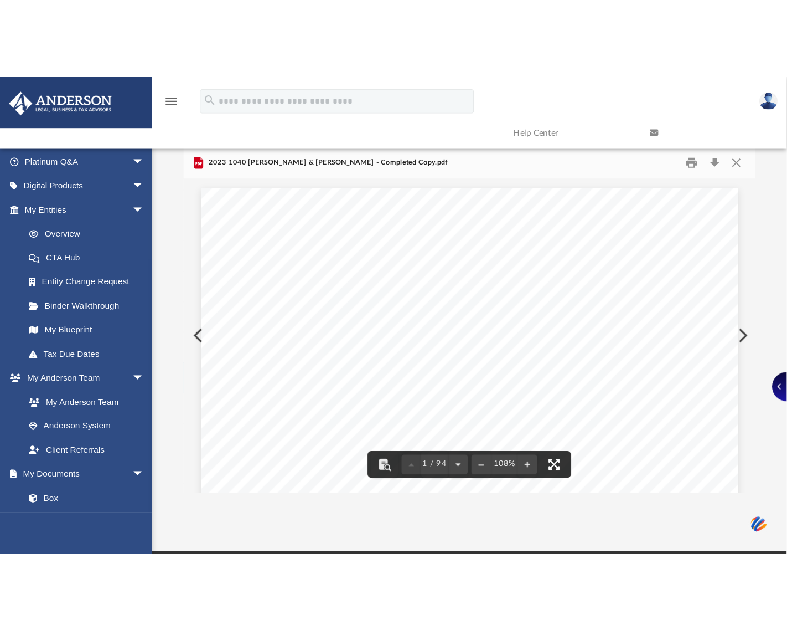
scroll to position [267, 0]
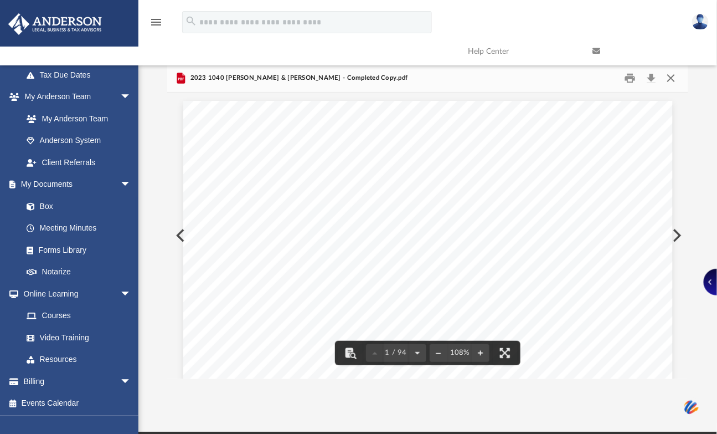
click at [671, 75] on button "Close" at bounding box center [671, 77] width 20 height 17
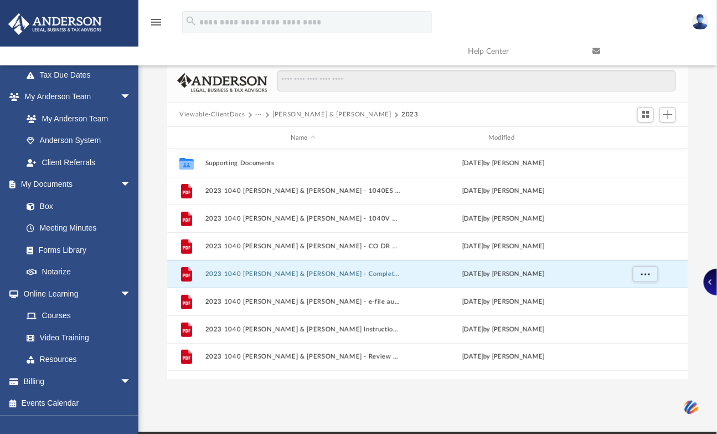
click at [256, 112] on button "···" at bounding box center [258, 115] width 7 height 10
click at [266, 131] on li "Tax" at bounding box center [266, 134] width 11 height 12
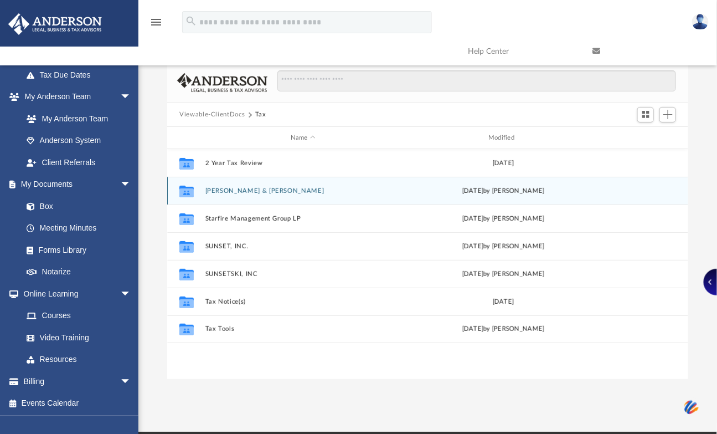
click at [245, 190] on button "[PERSON_NAME] & [PERSON_NAME]" at bounding box center [302, 190] width 195 height 7
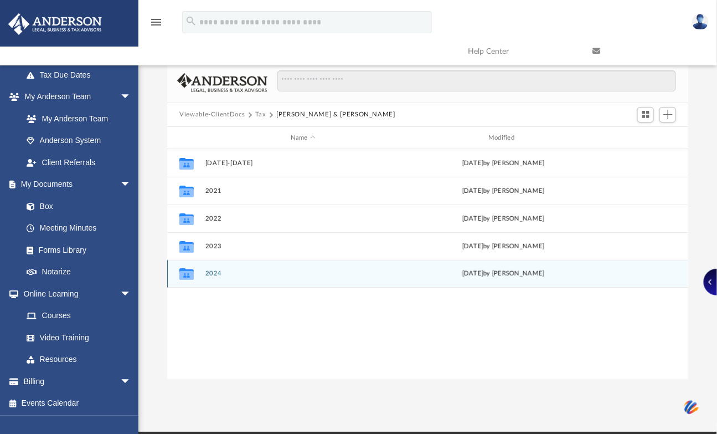
click at [214, 274] on button "2024" at bounding box center [302, 273] width 195 height 7
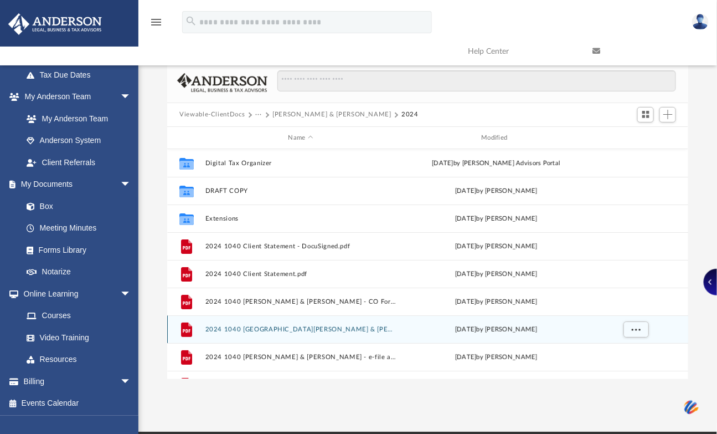
click at [274, 329] on button "2024 1040 Davenport, Kingsley & Suzanne - Completed Copy.pdf" at bounding box center [300, 329] width 191 height 7
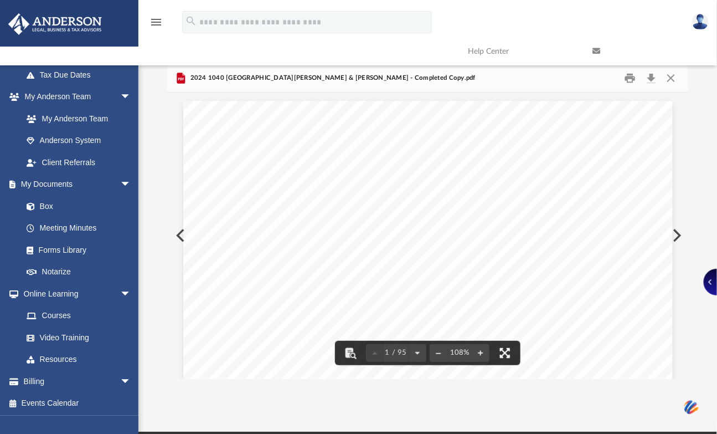
click at [512, 349] on button "File preview" at bounding box center [505, 353] width 24 height 24
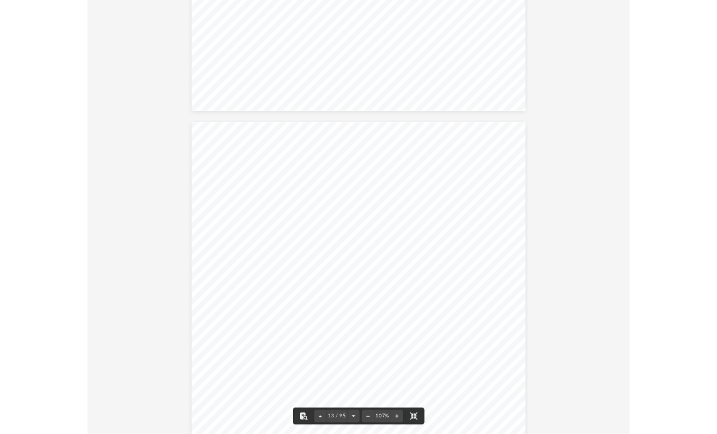
scroll to position [0, 0]
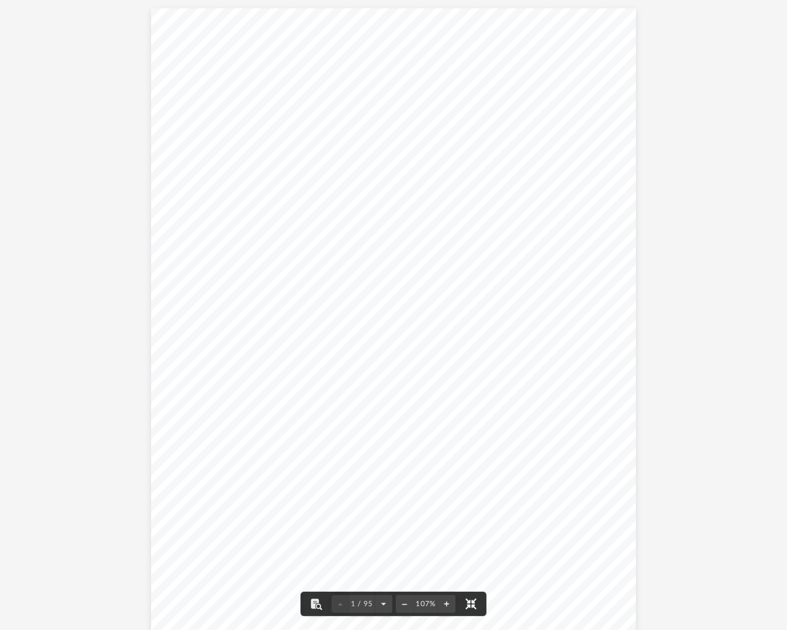
click at [472, 433] on button "File preview" at bounding box center [471, 603] width 24 height 24
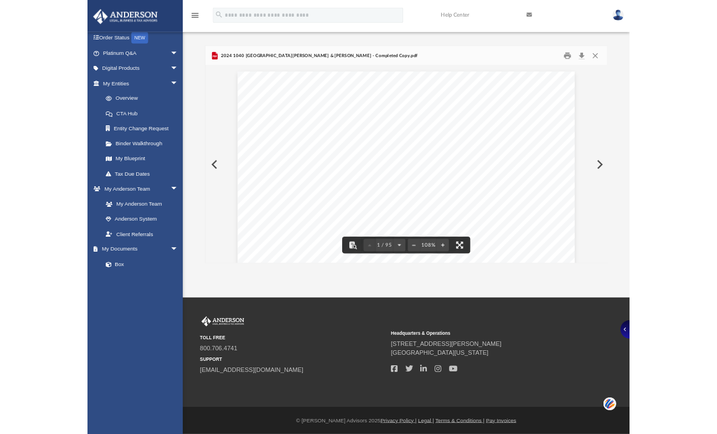
scroll to position [267, 0]
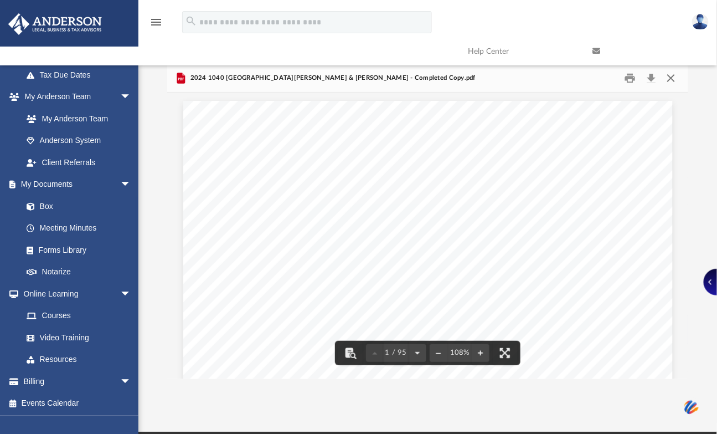
click at [667, 76] on button "Close" at bounding box center [671, 77] width 20 height 17
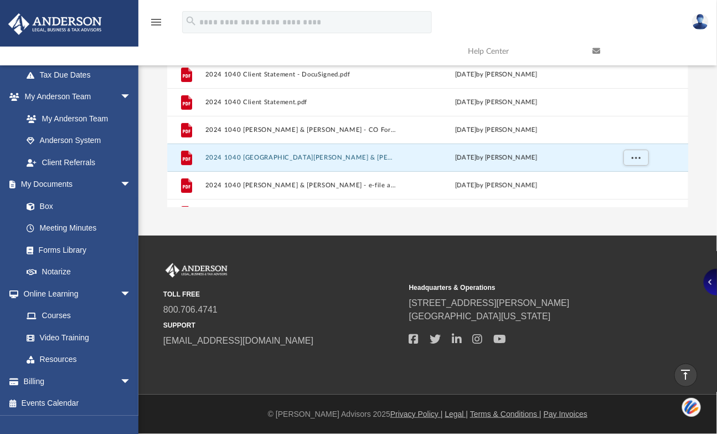
scroll to position [0, 0]
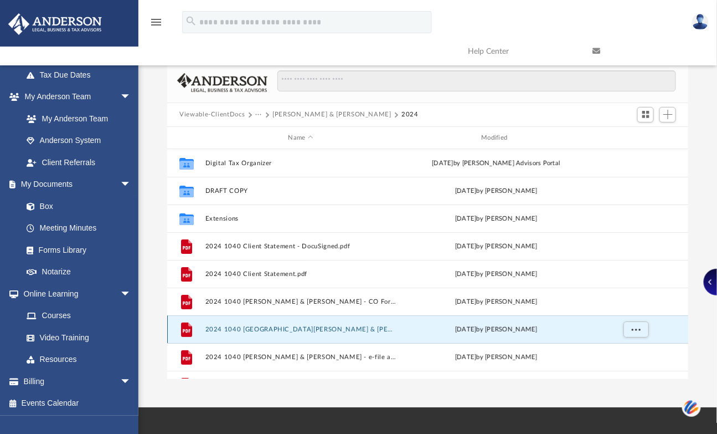
click at [281, 330] on button "2024 1040 Davenport, Kingsley & Suzanne - Completed Copy.pdf" at bounding box center [300, 329] width 191 height 7
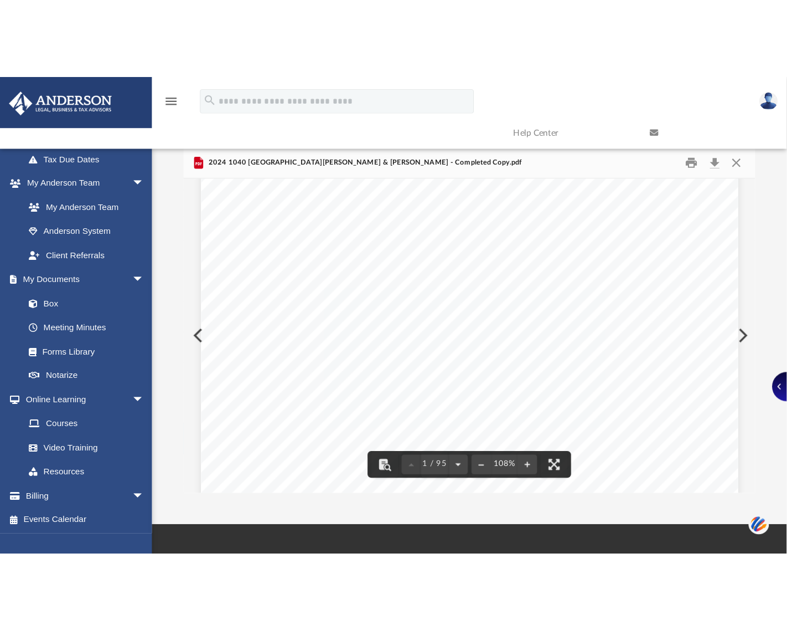
scroll to position [512, 0]
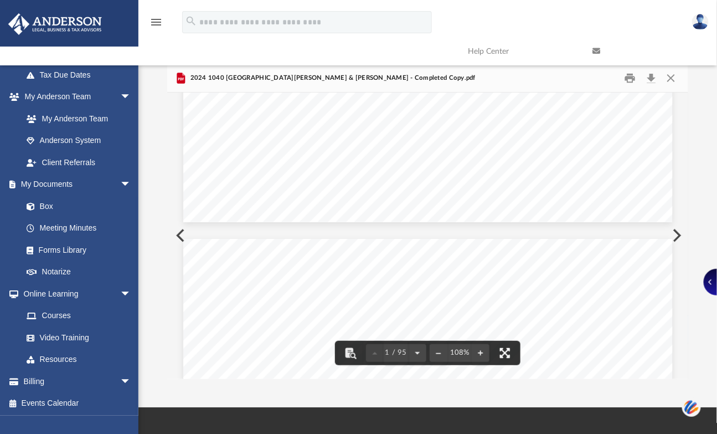
click at [508, 349] on button "File preview" at bounding box center [505, 353] width 24 height 24
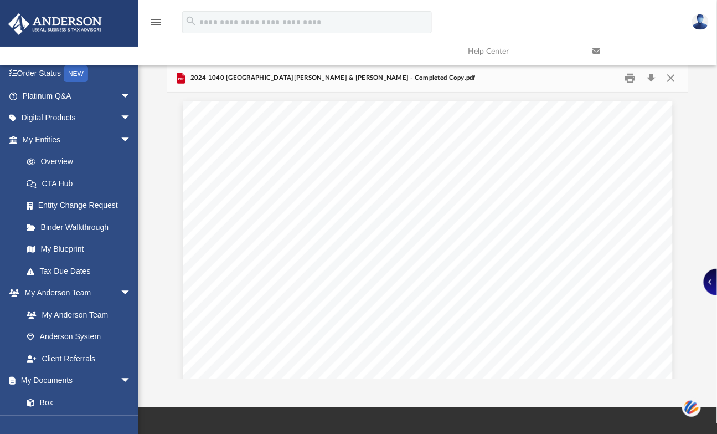
scroll to position [9, 9]
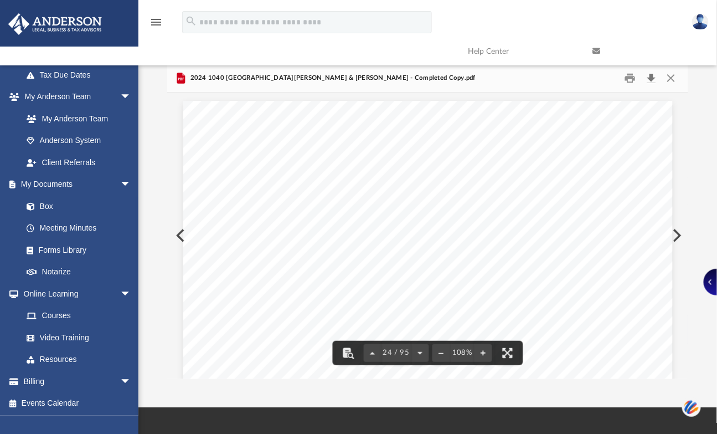
click at [655, 73] on button "Download" at bounding box center [651, 77] width 20 height 17
click at [668, 73] on link at bounding box center [646, 51] width 125 height 44
click at [672, 76] on button "Close" at bounding box center [671, 77] width 20 height 17
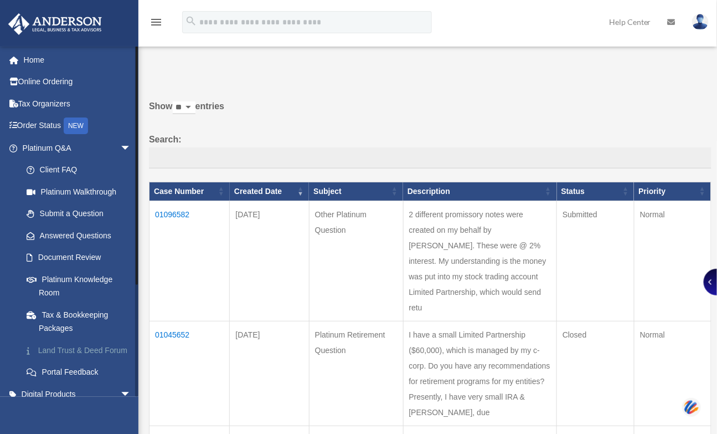
scroll to position [155, 0]
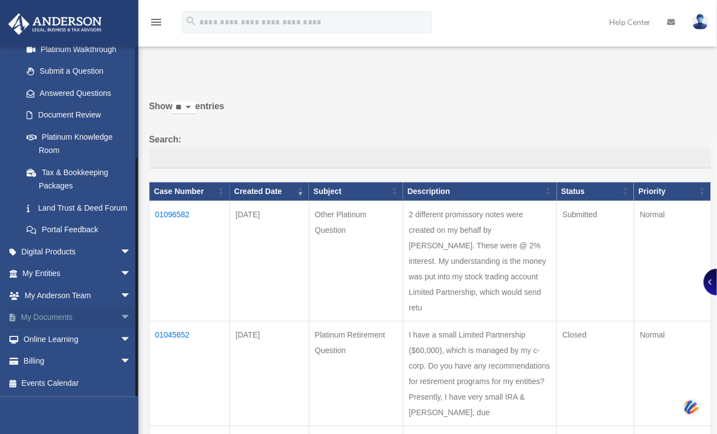
click at [100, 313] on link "My Documents arrow_drop_down" at bounding box center [78, 317] width 140 height 22
click at [120, 316] on span "arrow_drop_down" at bounding box center [131, 317] width 22 height 23
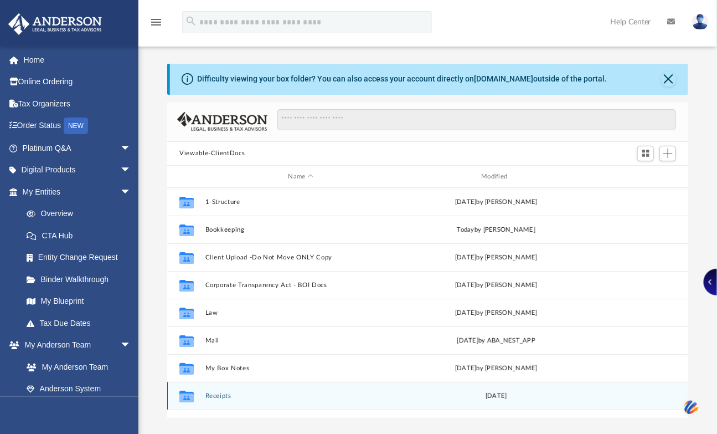
scroll to position [19, 0]
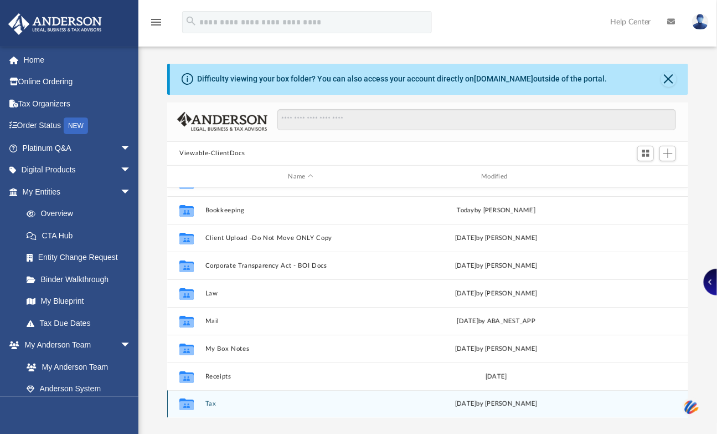
click at [213, 400] on button "Tax" at bounding box center [300, 403] width 191 height 7
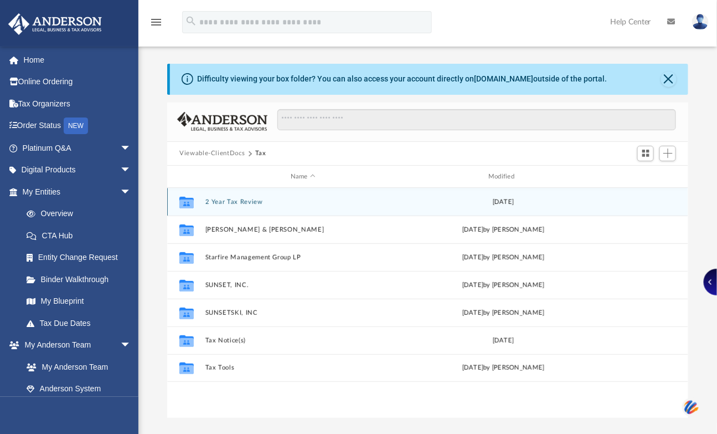
scroll to position [0, 0]
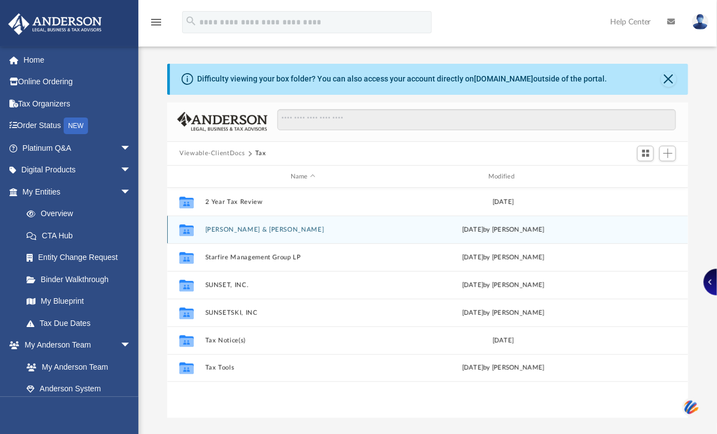
click at [256, 233] on button "[PERSON_NAME] & [PERSON_NAME]" at bounding box center [302, 229] width 195 height 7
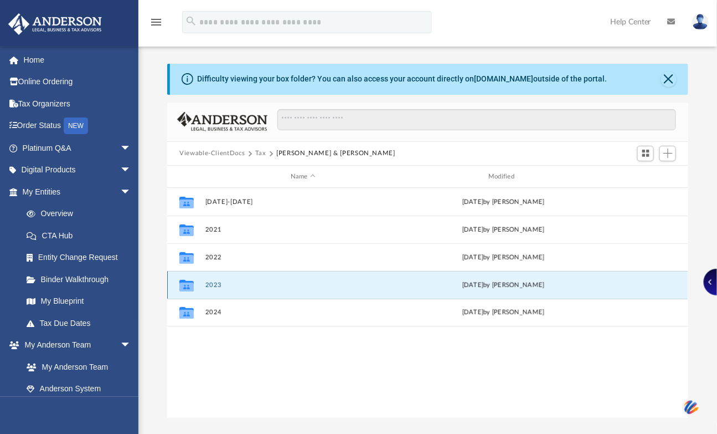
click at [222, 288] on button "2023" at bounding box center [302, 284] width 195 height 7
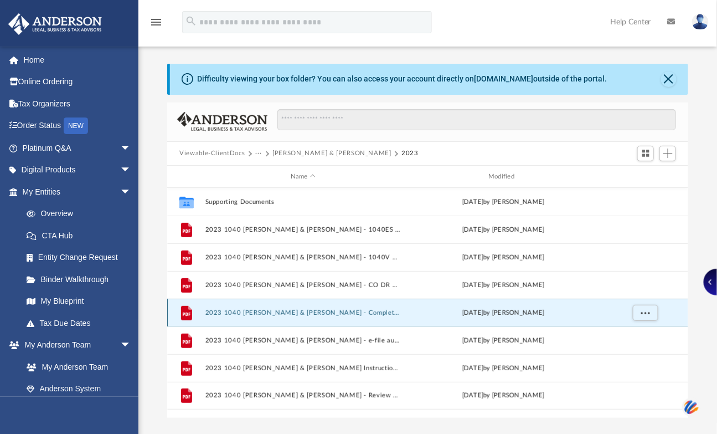
click at [279, 311] on button "2023 1040 [PERSON_NAME] & [PERSON_NAME] - Completed Copy.pdf" at bounding box center [302, 312] width 195 height 7
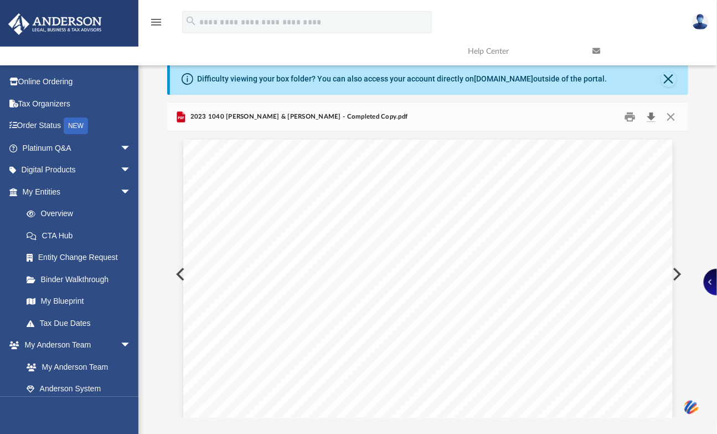
click at [652, 111] on button "Download" at bounding box center [651, 116] width 20 height 17
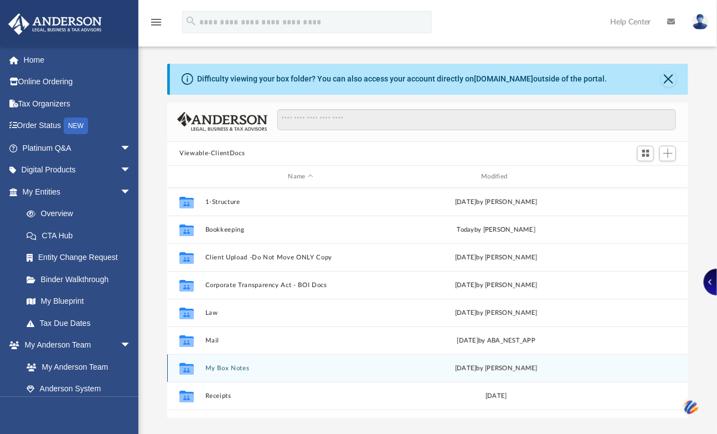
scroll to position [19, 0]
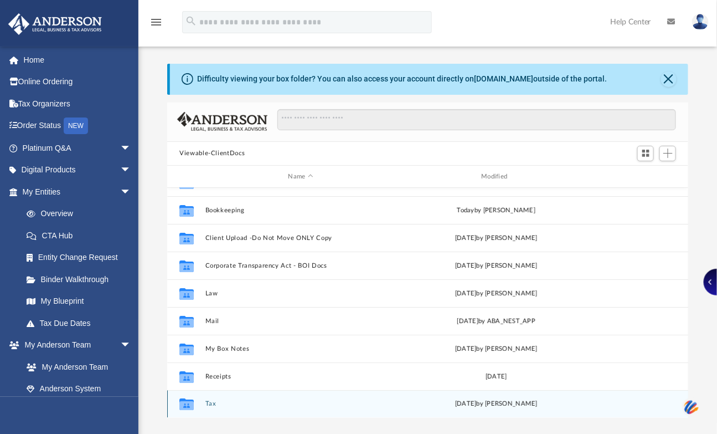
click at [208, 400] on button "Tax" at bounding box center [300, 403] width 191 height 7
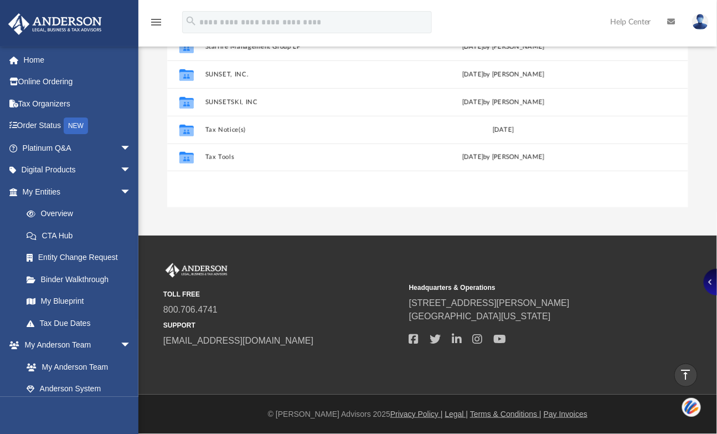
scroll to position [107, 0]
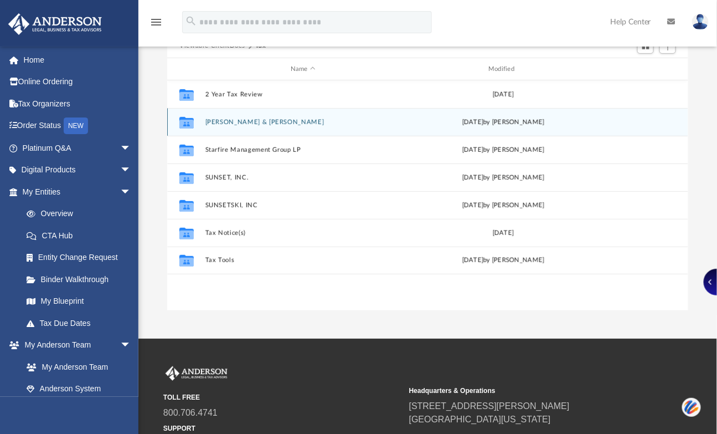
click at [255, 122] on button "[PERSON_NAME] & [PERSON_NAME]" at bounding box center [302, 122] width 195 height 7
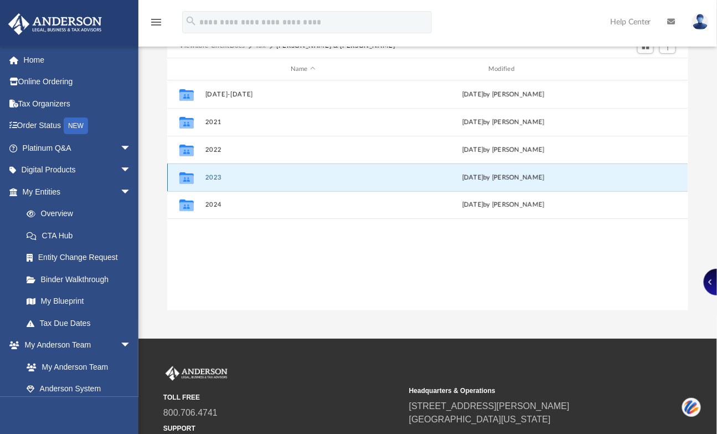
click at [217, 178] on button "2023" at bounding box center [302, 177] width 195 height 7
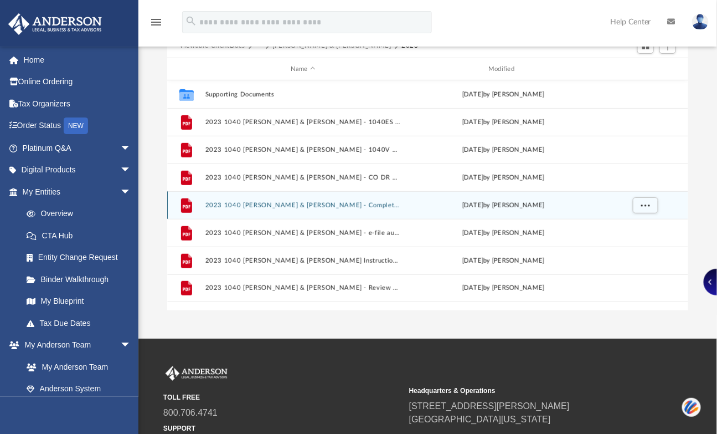
click at [274, 203] on button "2023 1040 [PERSON_NAME] & [PERSON_NAME] - Completed Copy.pdf" at bounding box center [302, 205] width 195 height 7
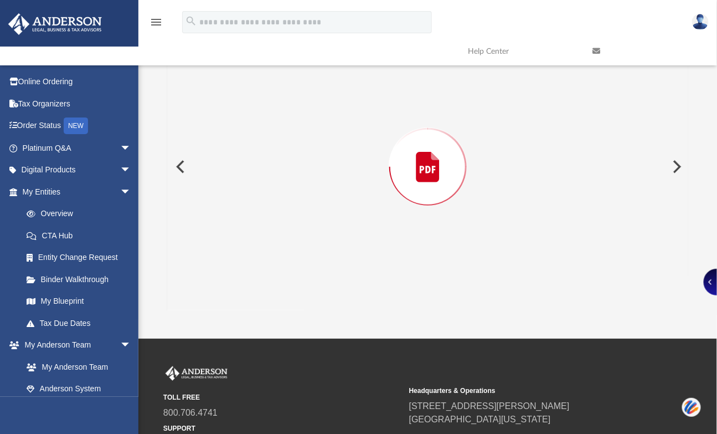
scroll to position [102, 0]
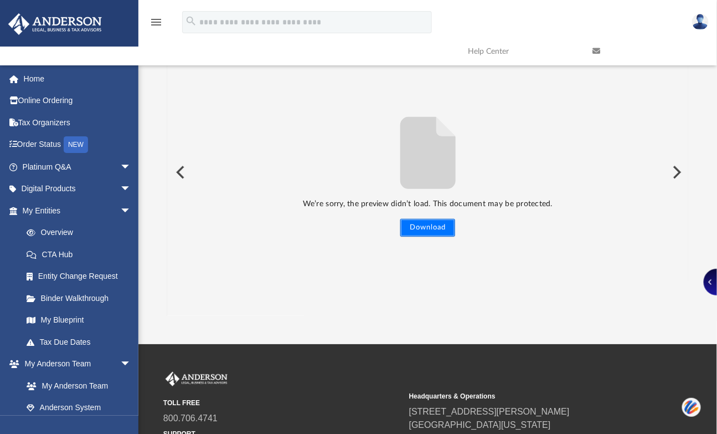
click at [446, 220] on button "Download" at bounding box center [427, 228] width 55 height 18
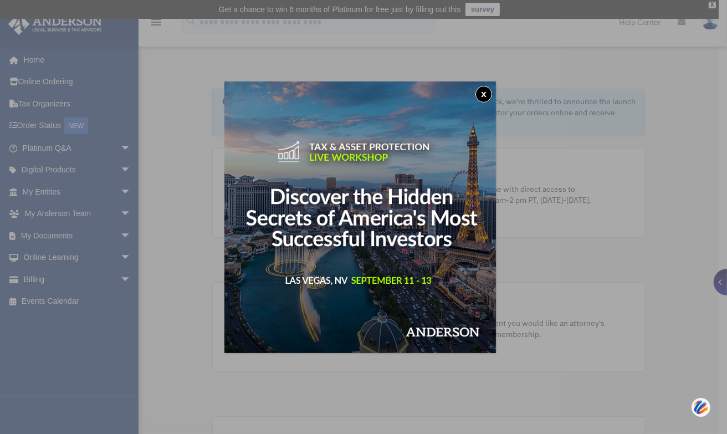
click at [487, 95] on button "x" at bounding box center [483, 94] width 17 height 17
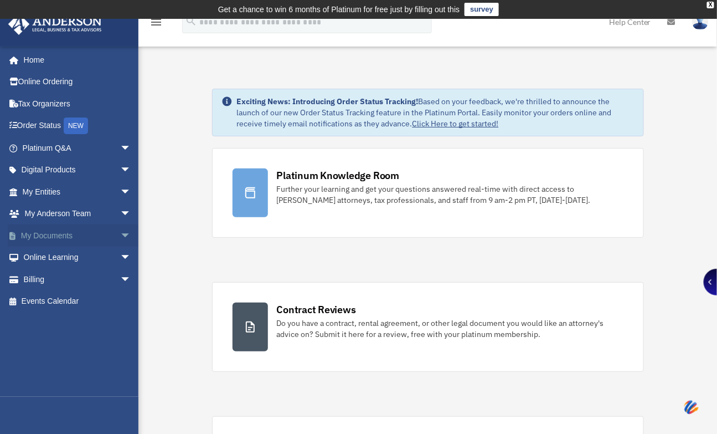
click at [39, 229] on link "My Documents arrow_drop_down" at bounding box center [78, 235] width 140 height 22
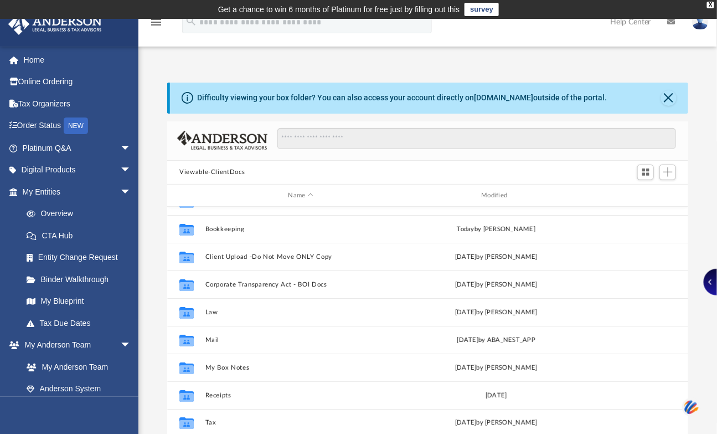
scroll to position [205, 0]
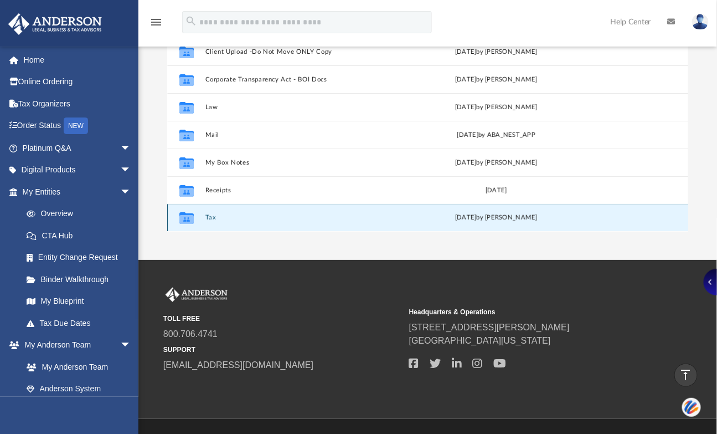
click at [205, 215] on button "Tax" at bounding box center [300, 217] width 191 height 7
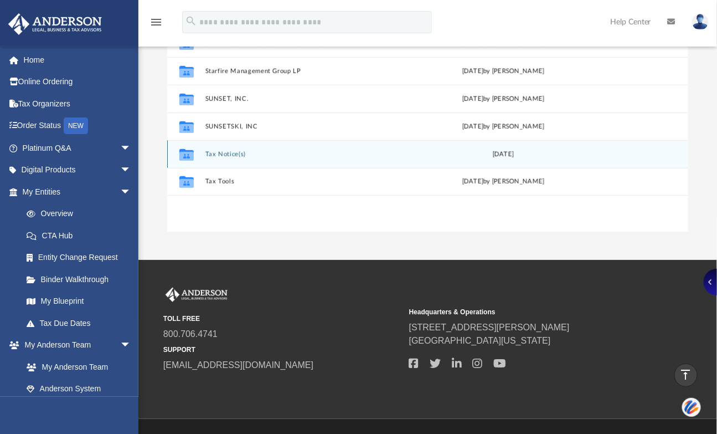
scroll to position [0, 0]
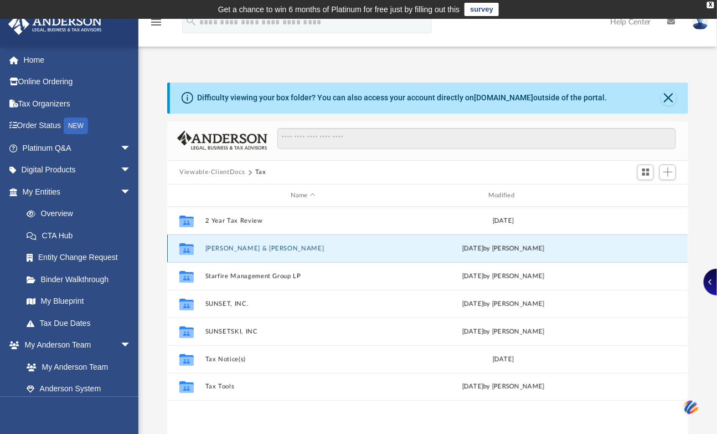
click at [233, 246] on button "[PERSON_NAME] & [PERSON_NAME]" at bounding box center [302, 248] width 195 height 7
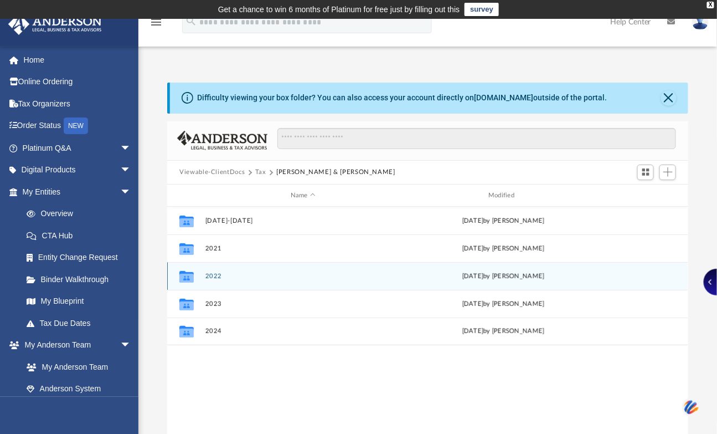
click at [219, 275] on button "2022" at bounding box center [302, 275] width 195 height 7
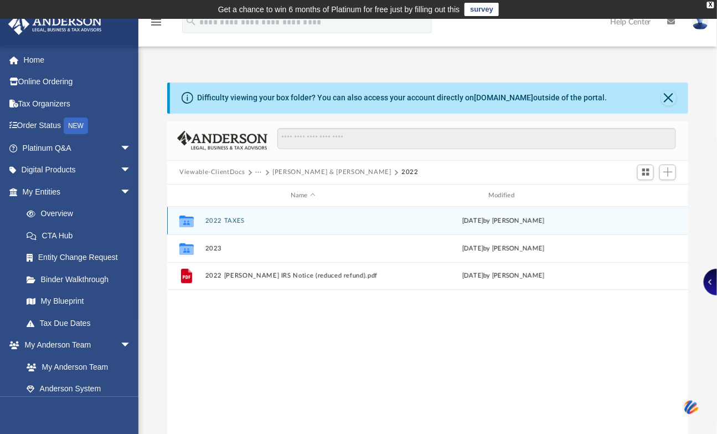
click at [225, 217] on div "Collaborated Folder 2022 TAXES [DATE] by [PERSON_NAME]" at bounding box center [427, 221] width 521 height 28
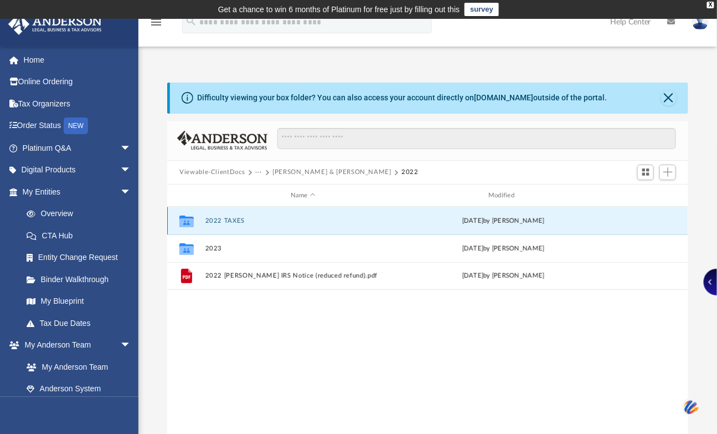
click at [224, 218] on button "2022 TAXES" at bounding box center [302, 220] width 195 height 7
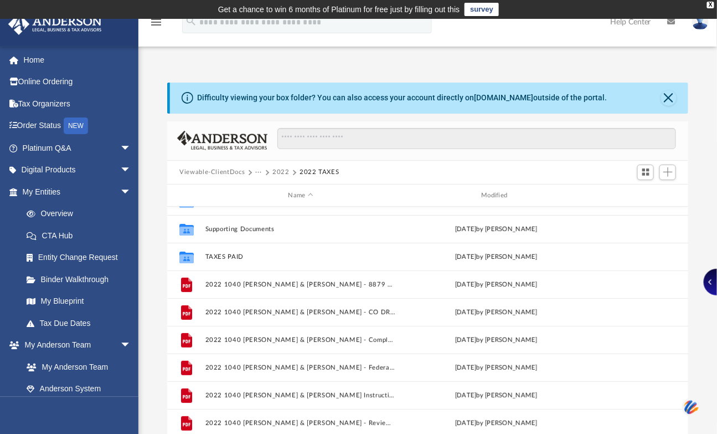
scroll to position [102, 0]
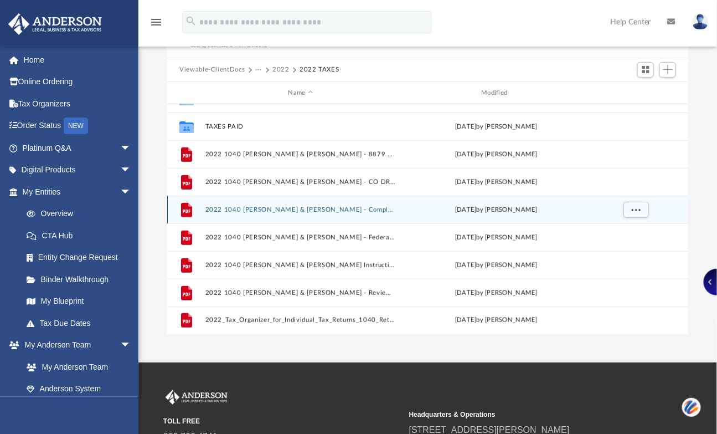
click at [342, 208] on button "2022 1040 [PERSON_NAME] & [PERSON_NAME] - Completed Copy.pdf" at bounding box center [300, 209] width 191 height 7
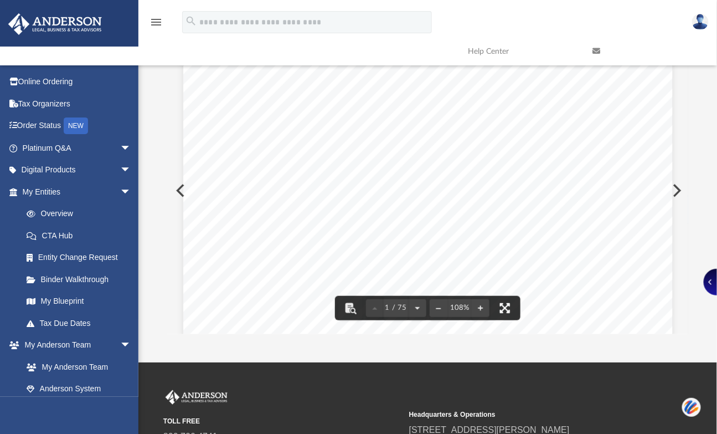
click at [508, 303] on button "File preview" at bounding box center [505, 308] width 24 height 24
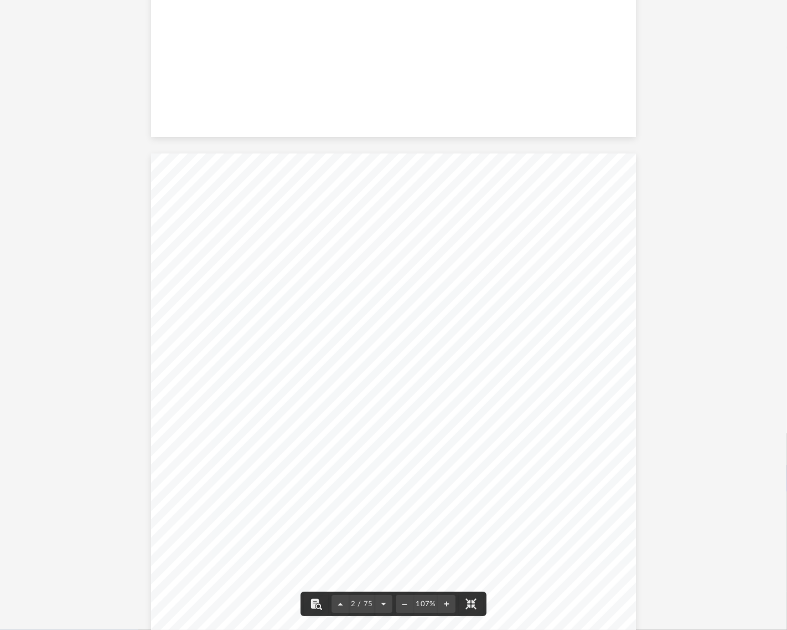
scroll to position [0, 0]
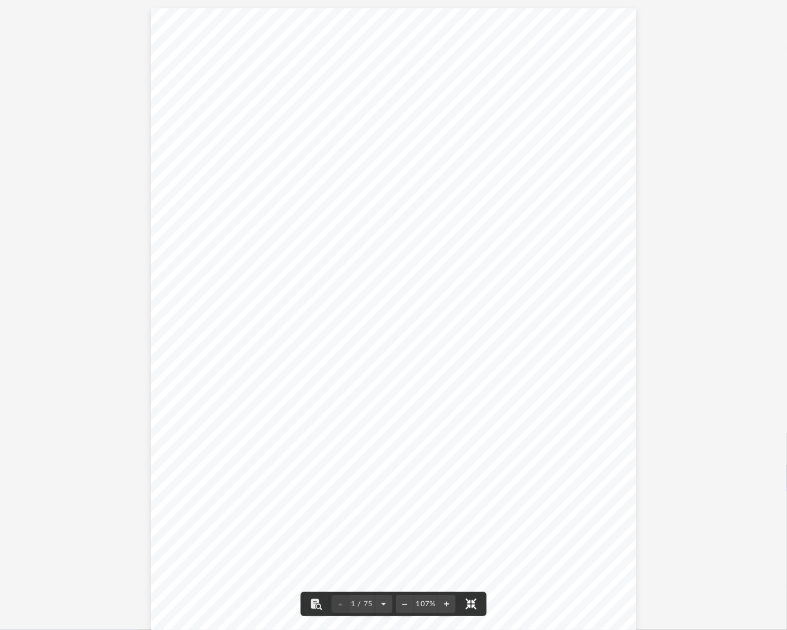
click at [470, 433] on button "File preview" at bounding box center [471, 603] width 24 height 24
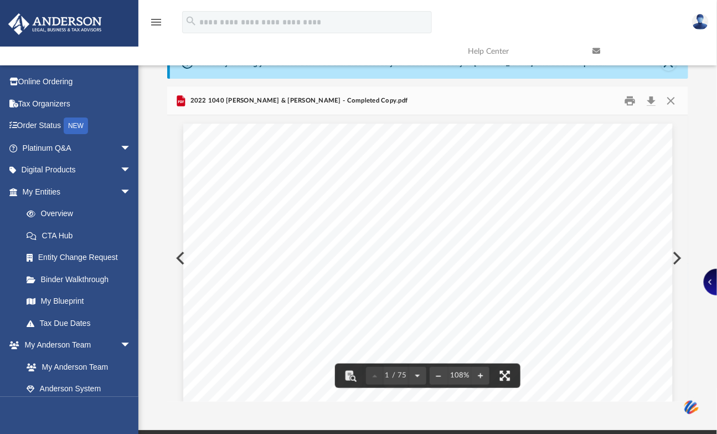
scroll to position [9, 9]
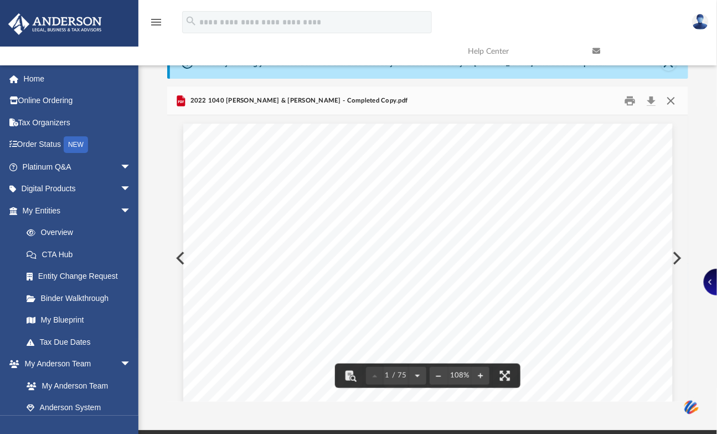
click at [671, 97] on button "Close" at bounding box center [671, 100] width 20 height 17
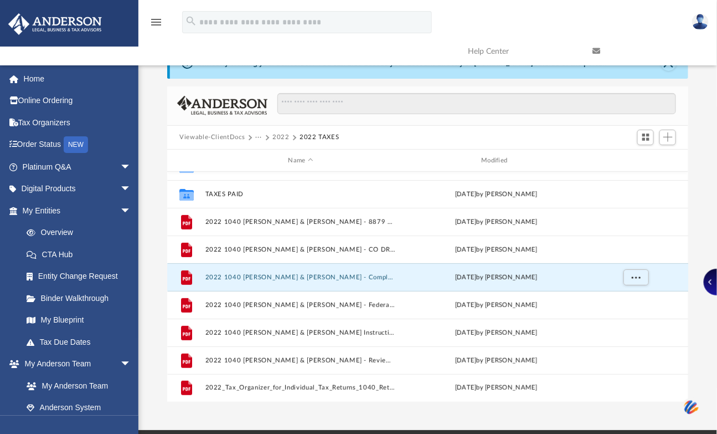
click at [272, 136] on button "2022" at bounding box center [280, 137] width 17 height 10
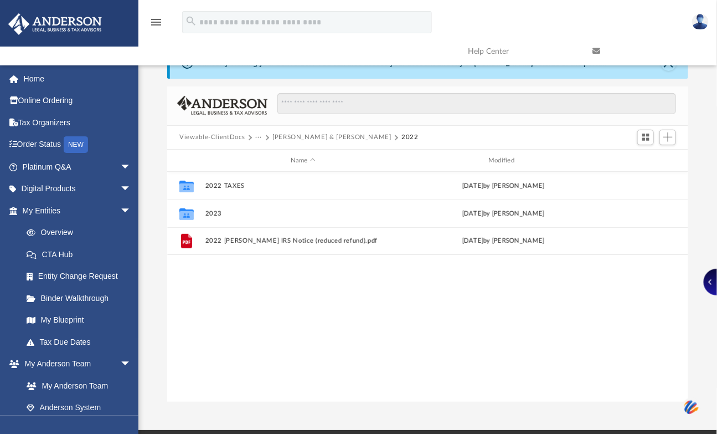
scroll to position [0, 0]
click at [266, 137] on span at bounding box center [267, 138] width 6 height 6
click at [260, 137] on button "···" at bounding box center [258, 137] width 7 height 10
click at [261, 153] on li "Tax" at bounding box center [266, 157] width 11 height 12
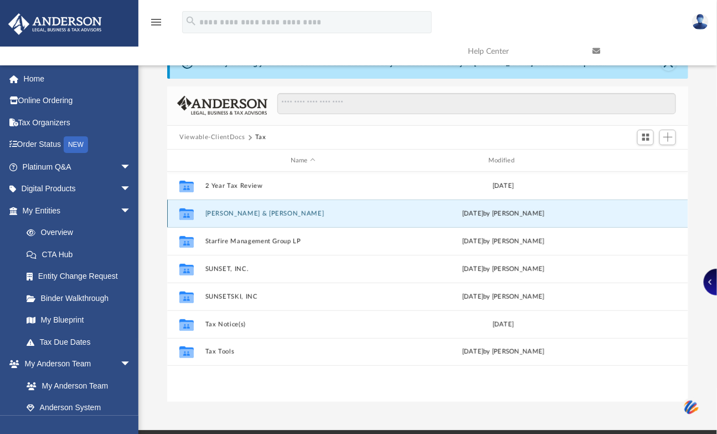
click at [239, 211] on button "[PERSON_NAME] & [PERSON_NAME]" at bounding box center [302, 213] width 195 height 7
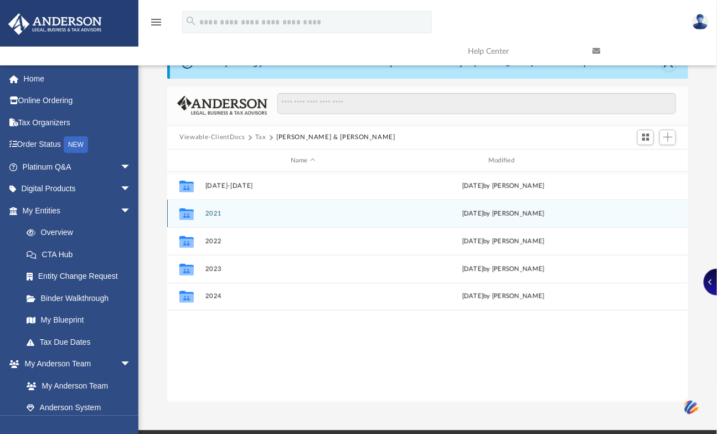
click at [214, 214] on button "2021" at bounding box center [302, 213] width 195 height 7
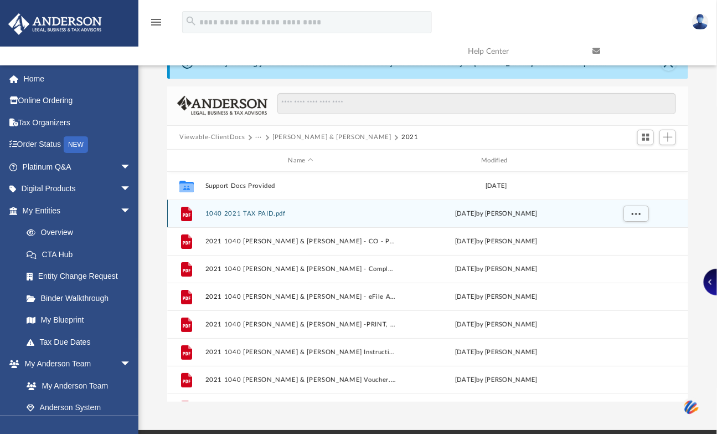
click at [212, 213] on button "1040 2021 TAX PAID.pdf" at bounding box center [300, 213] width 191 height 7
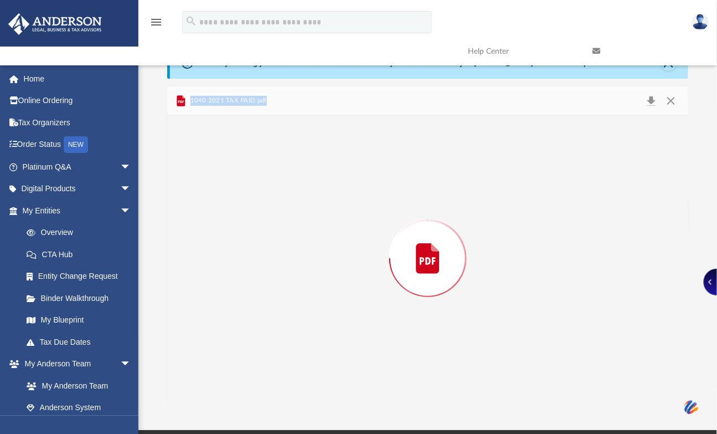
click at [212, 213] on div "Preview" at bounding box center [427, 258] width 521 height 286
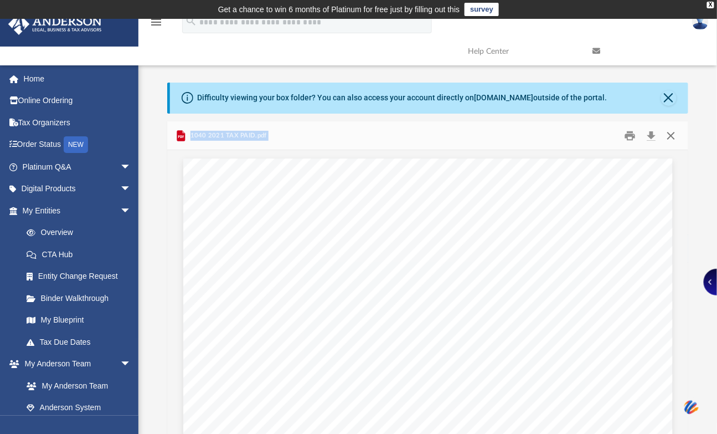
click at [668, 134] on button "Close" at bounding box center [671, 135] width 20 height 17
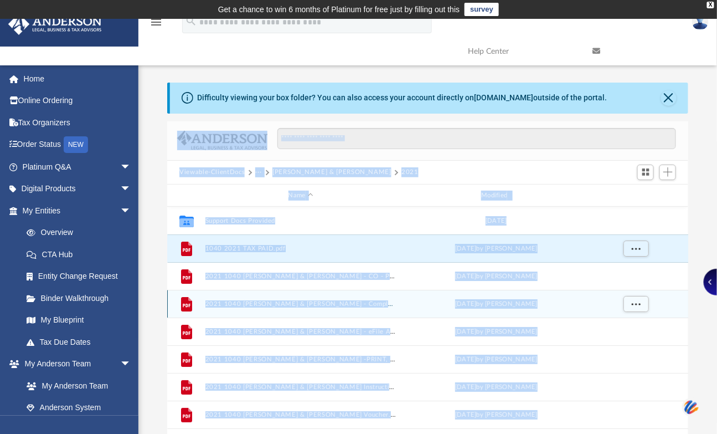
click at [271, 305] on button "2021 1040 [PERSON_NAME] & [PERSON_NAME] - Completed Copy.pdf" at bounding box center [300, 303] width 191 height 7
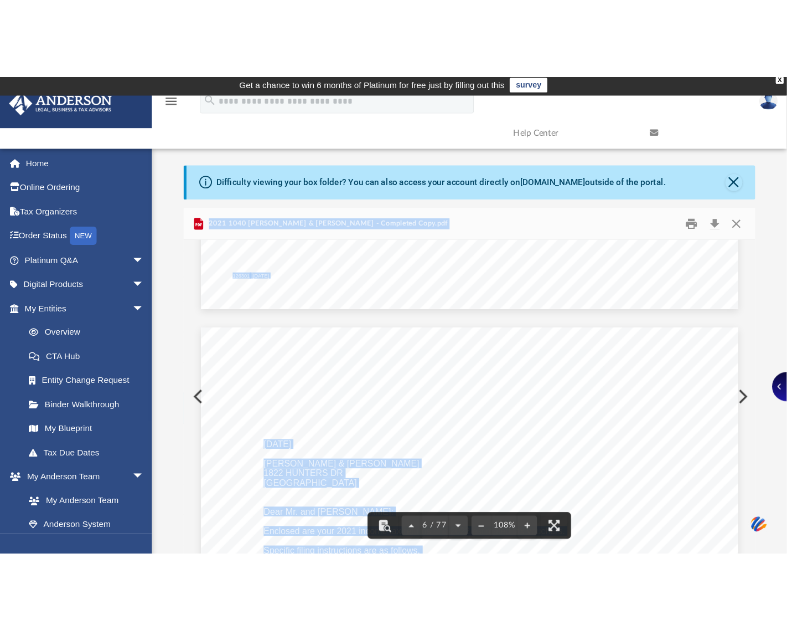
scroll to position [3486, 0]
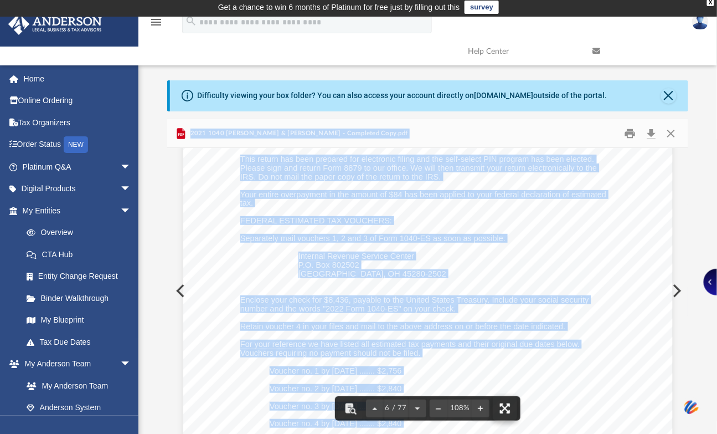
click at [508, 405] on button "File preview" at bounding box center [505, 408] width 24 height 24
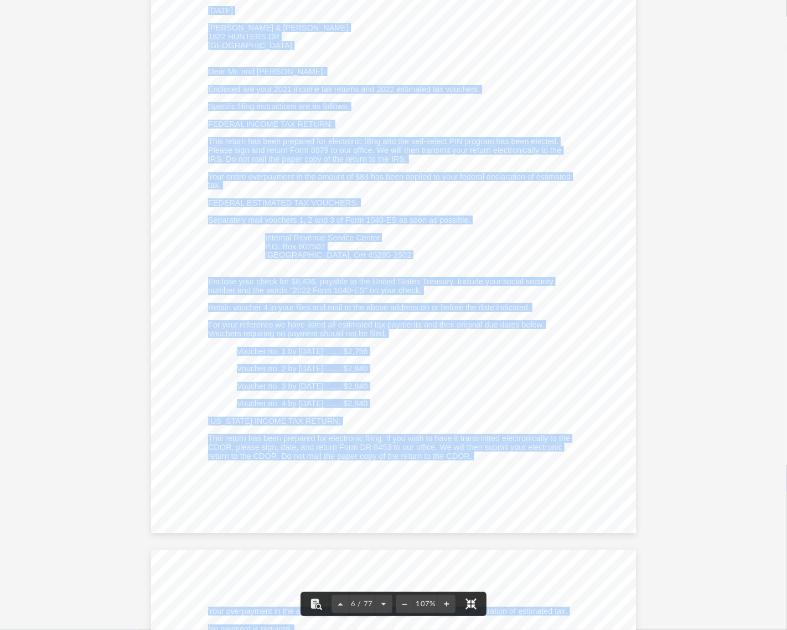
scroll to position [3528, 0]
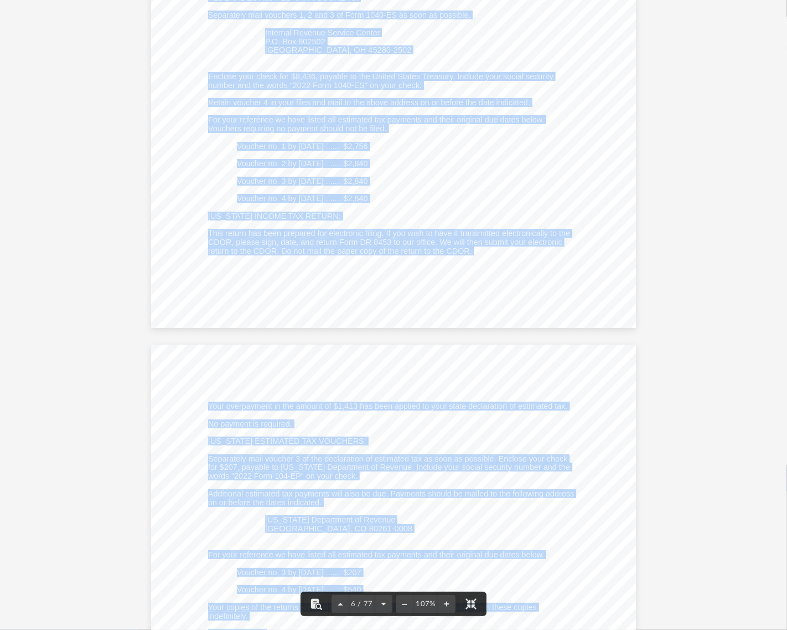
click at [543, 294] on div "[DATE] [PERSON_NAME] & [PERSON_NAME] [STREET_ADDRESS] Dear Mr. and [PERSON_NAME…" at bounding box center [393, 13] width 485 height 627
click at [540, 278] on div "[DATE] [PERSON_NAME] & [PERSON_NAME] [STREET_ADDRESS] Dear Mr. and [PERSON_NAME…" at bounding box center [393, 13] width 485 height 627
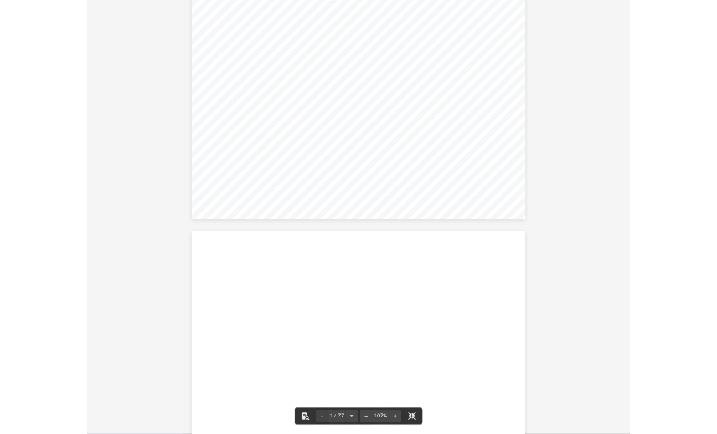
scroll to position [0, 0]
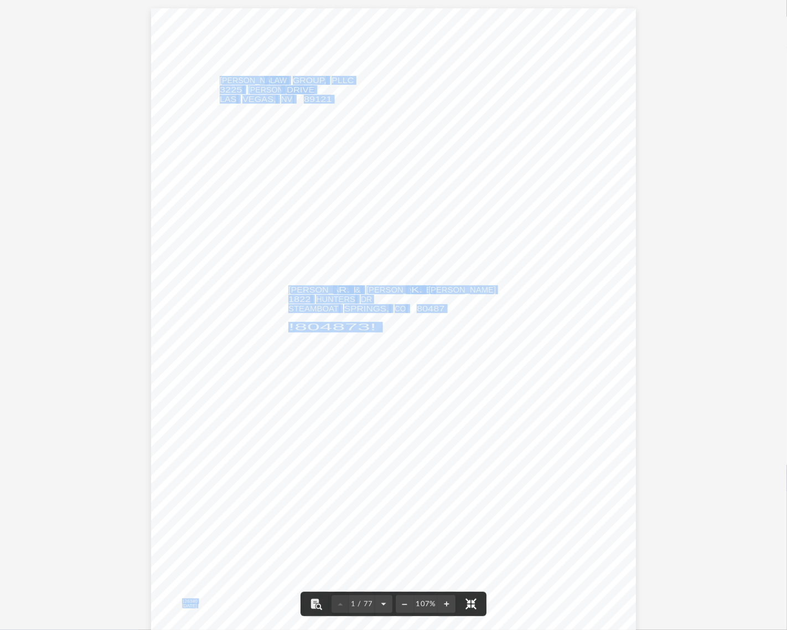
click at [475, 433] on button "File preview" at bounding box center [471, 603] width 24 height 24
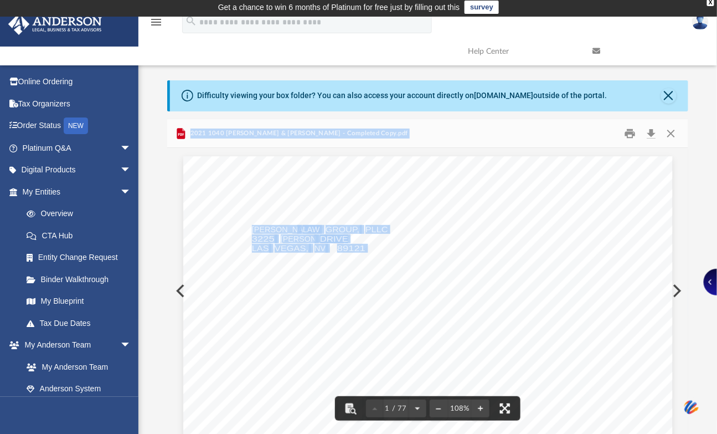
scroll to position [9, 9]
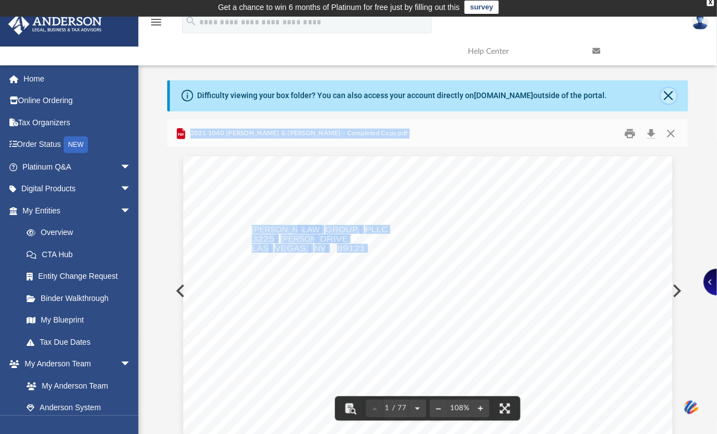
click at [666, 93] on button "Close" at bounding box center [669, 96] width 16 height 16
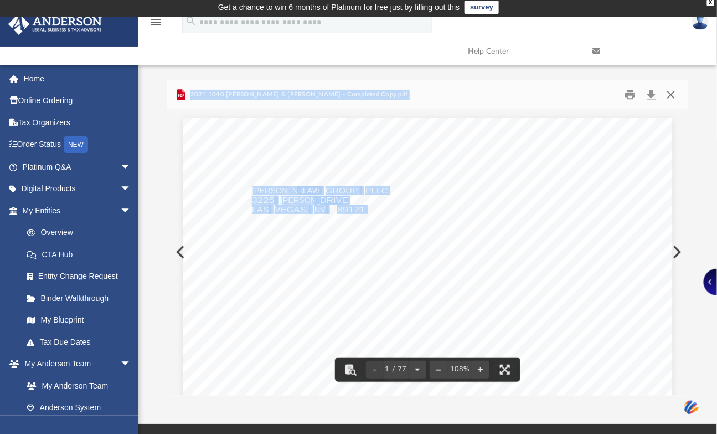
click at [670, 95] on button "Close" at bounding box center [671, 94] width 20 height 17
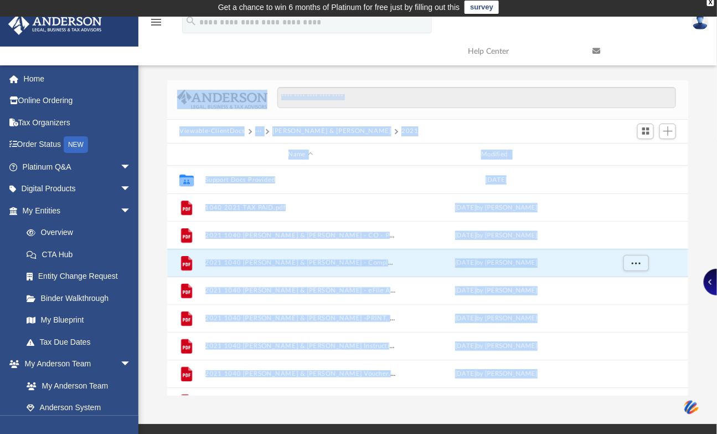
click at [255, 130] on button "···" at bounding box center [258, 131] width 7 height 10
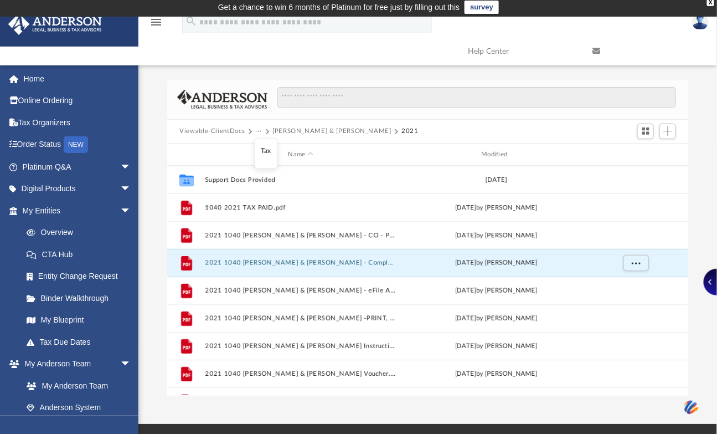
click at [264, 145] on li "Tax" at bounding box center [266, 151] width 11 height 12
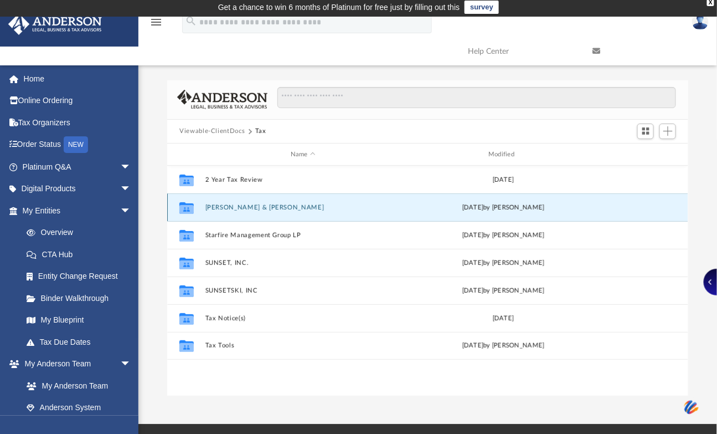
click at [233, 207] on button "[PERSON_NAME] & [PERSON_NAME]" at bounding box center [302, 207] width 195 height 7
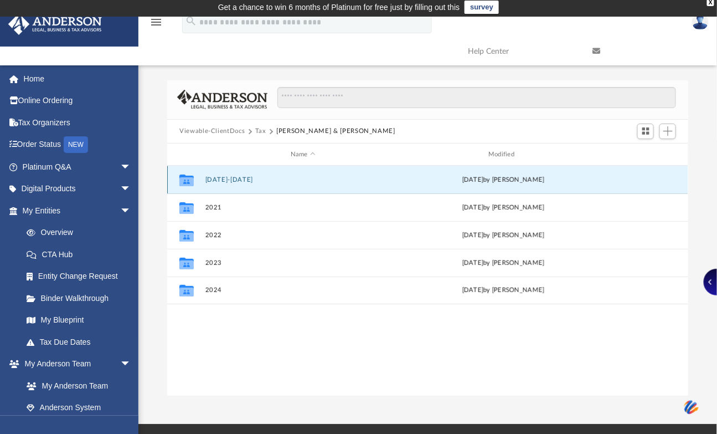
click at [216, 181] on button "[DATE]-[DATE]" at bounding box center [302, 179] width 195 height 7
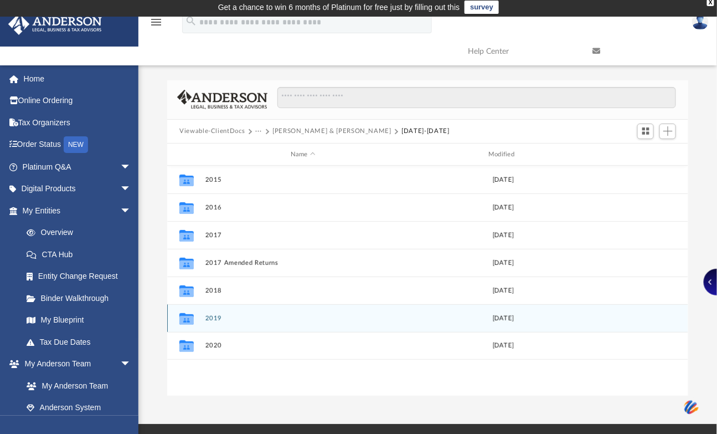
click at [213, 313] on div "Collaborated Folder 2019 [DATE]" at bounding box center [427, 318] width 521 height 28
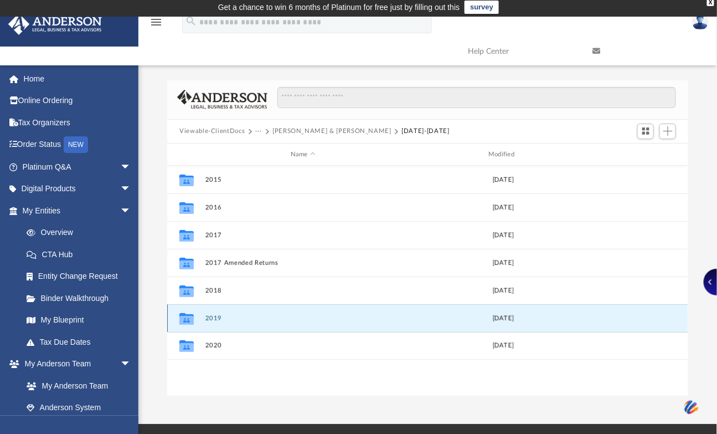
click at [213, 313] on div "Collaborated Folder 2019 [DATE]" at bounding box center [427, 318] width 521 height 28
click at [213, 314] on div "Collaborated Folder 2019 [DATE]" at bounding box center [427, 318] width 521 height 28
click at [213, 315] on button "2019" at bounding box center [302, 318] width 195 height 7
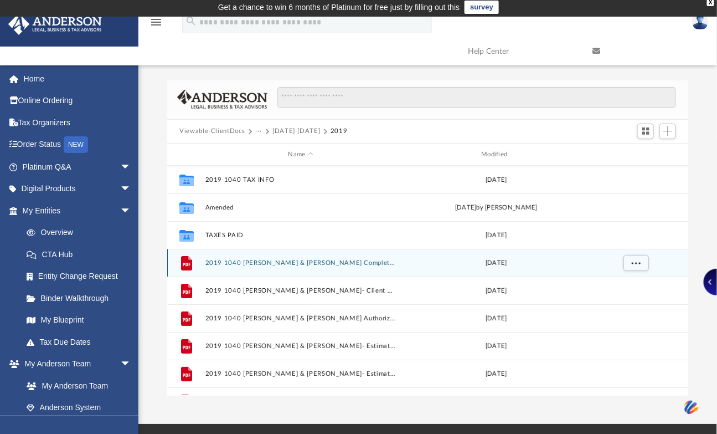
click at [299, 259] on button "2019 1040 [PERSON_NAME] & [PERSON_NAME] Completed Copy..pdf" at bounding box center [300, 262] width 191 height 7
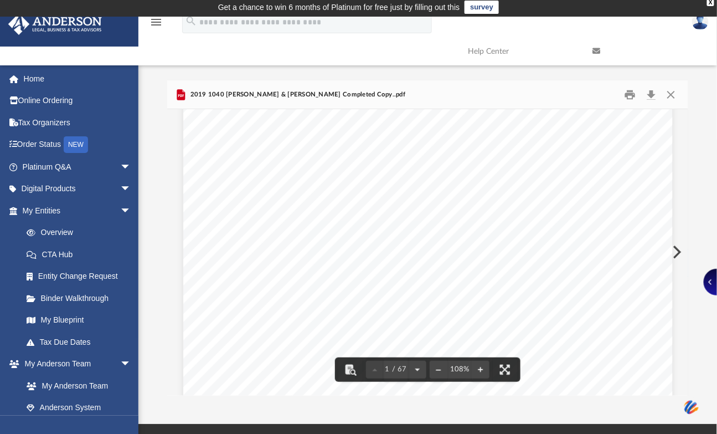
scroll to position [615, 0]
click at [501, 367] on button "File preview" at bounding box center [505, 369] width 24 height 24
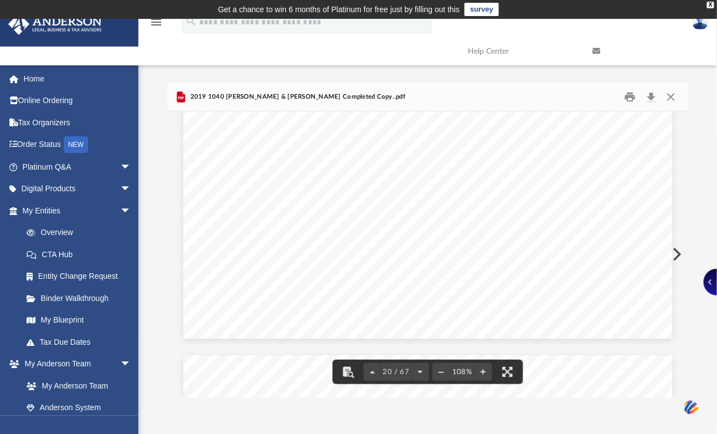
scroll to position [9, 9]
click at [649, 96] on button "Download" at bounding box center [651, 96] width 20 height 17
click at [655, 94] on button "Download" at bounding box center [651, 96] width 20 height 17
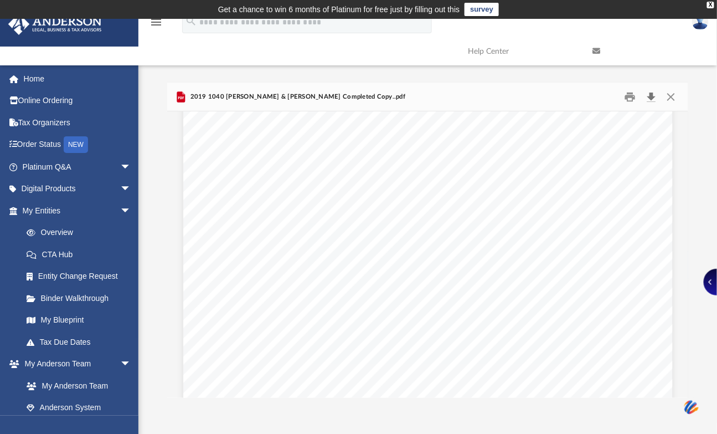
click at [650, 96] on button "Download" at bounding box center [651, 96] width 20 height 17
click at [669, 93] on button "Close" at bounding box center [671, 96] width 20 height 17
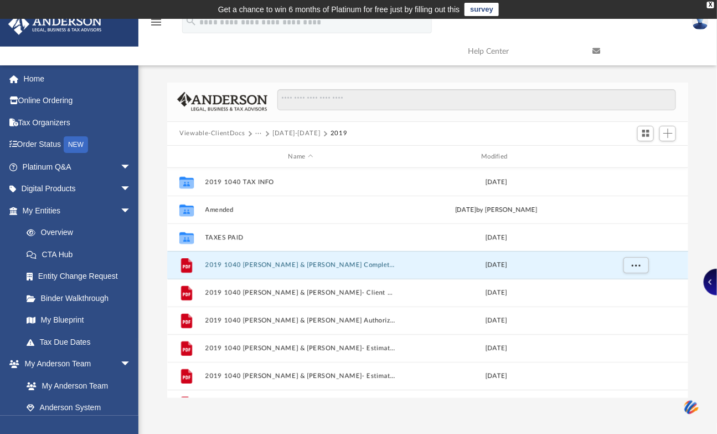
click at [251, 130] on span "Viewable-ClientDocs" at bounding box center [217, 133] width 76 height 10
click at [253, 129] on span "Viewable-ClientDocs" at bounding box center [217, 133] width 76 height 10
click at [255, 131] on button "···" at bounding box center [258, 133] width 7 height 10
click at [265, 153] on li "Tax" at bounding box center [321, 153] width 120 height 12
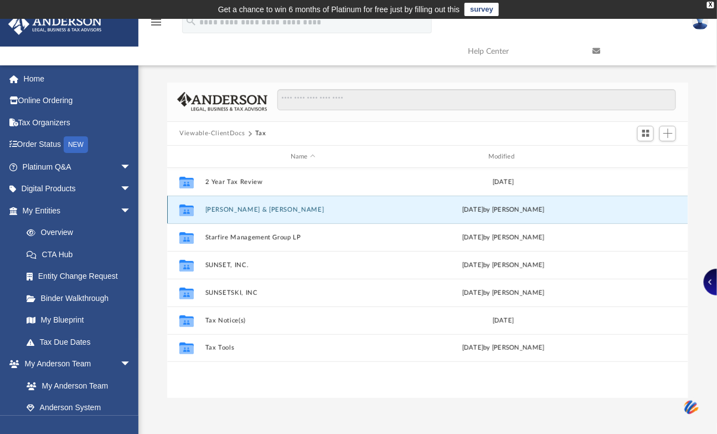
click at [236, 209] on button "[PERSON_NAME] & [PERSON_NAME]" at bounding box center [302, 209] width 195 height 7
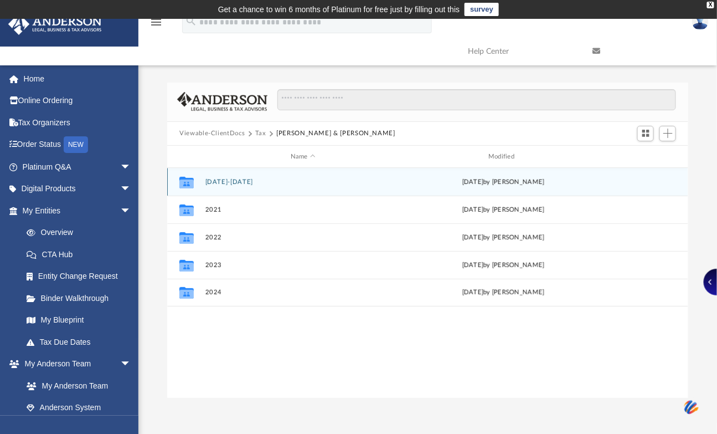
click at [220, 182] on button "[DATE]-[DATE]" at bounding box center [302, 181] width 195 height 7
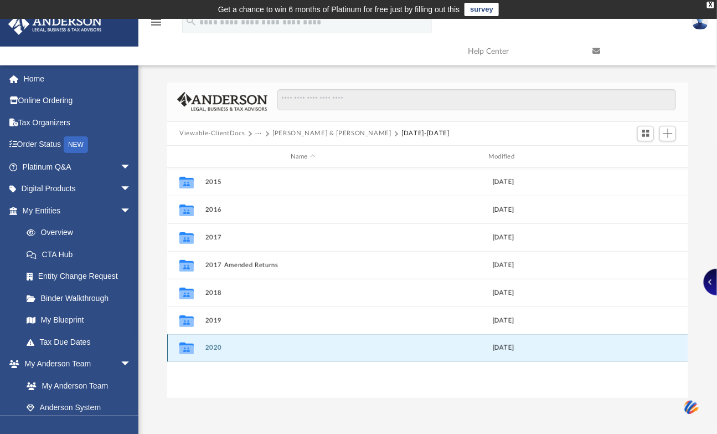
click at [211, 347] on button "2020" at bounding box center [302, 347] width 195 height 7
click at [212, 346] on button "2020" at bounding box center [302, 347] width 195 height 7
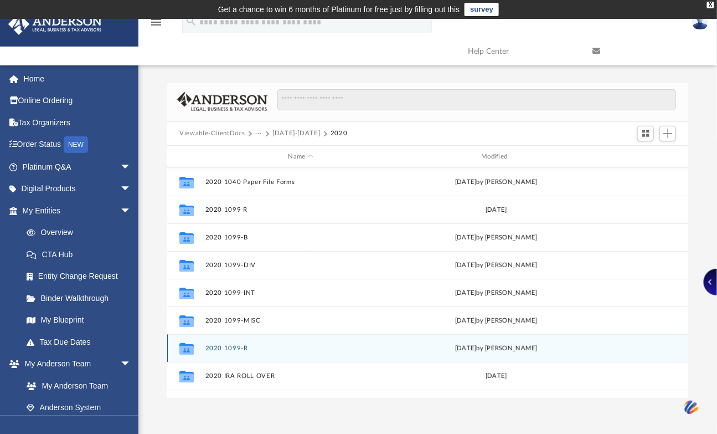
click at [233, 344] on div "Collaborated Folder 2020 1099-R [DATE] by [PERSON_NAME]" at bounding box center [427, 348] width 521 height 28
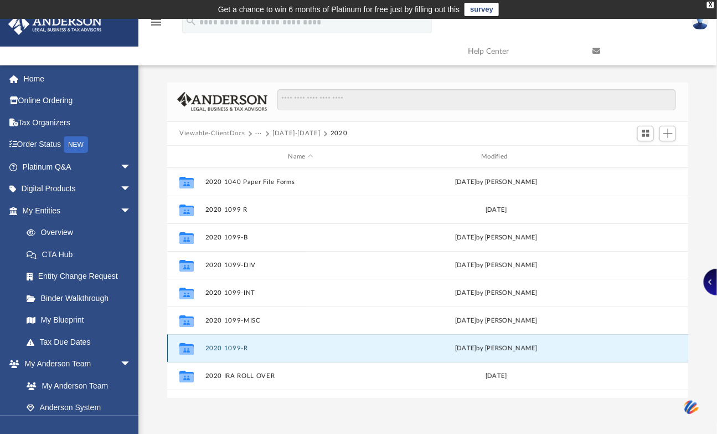
click at [233, 344] on div "Collaborated Folder 2020 1099-R [DATE] by [PERSON_NAME]" at bounding box center [427, 348] width 521 height 28
drag, startPoint x: 176, startPoint y: 347, endPoint x: 199, endPoint y: 346, distance: 23.9
click at [176, 347] on div "Collaborated Folder" at bounding box center [187, 348] width 28 height 18
click at [199, 346] on div "Collaborated Folder" at bounding box center [187, 348] width 28 height 18
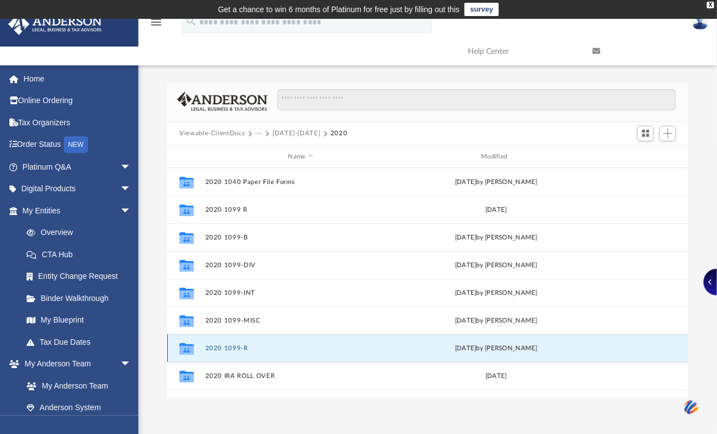
click at [199, 345] on div "Collaborated Folder" at bounding box center [187, 348] width 28 height 18
click at [193, 347] on icon "grid" at bounding box center [186, 350] width 14 height 9
click at [215, 349] on button "2020 1099-R" at bounding box center [300, 347] width 191 height 7
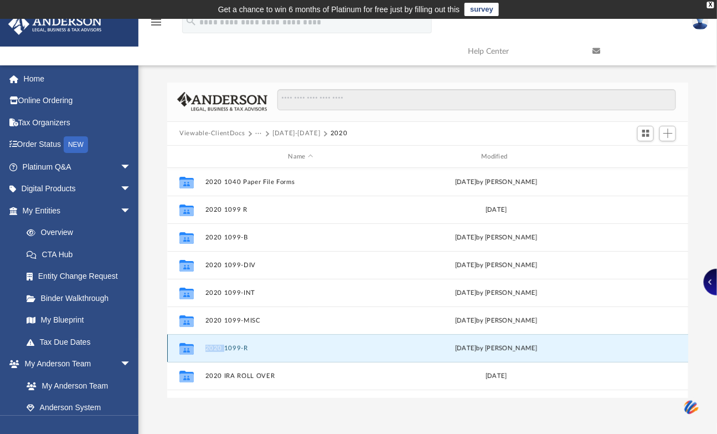
click at [215, 349] on button "2020 1099-R" at bounding box center [300, 347] width 191 height 7
